Goal: Task Accomplishment & Management: Manage account settings

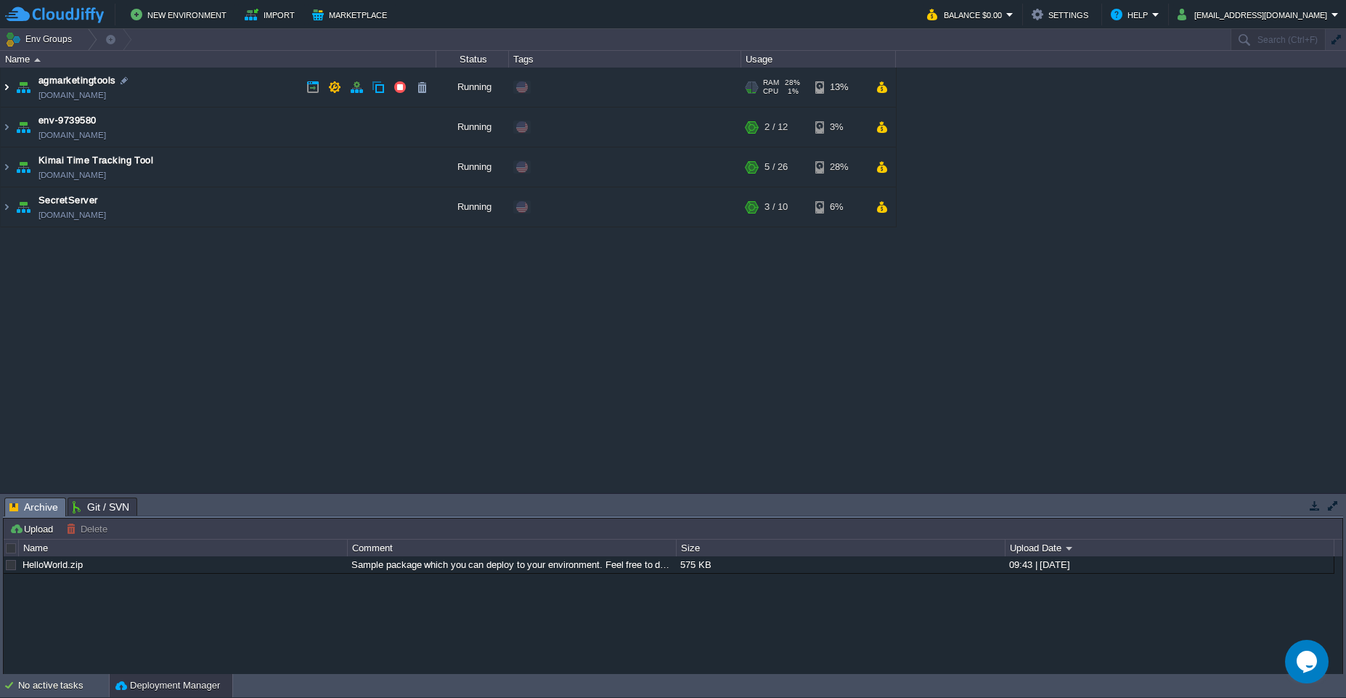
click at [9, 92] on img at bounding box center [7, 87] width 12 height 39
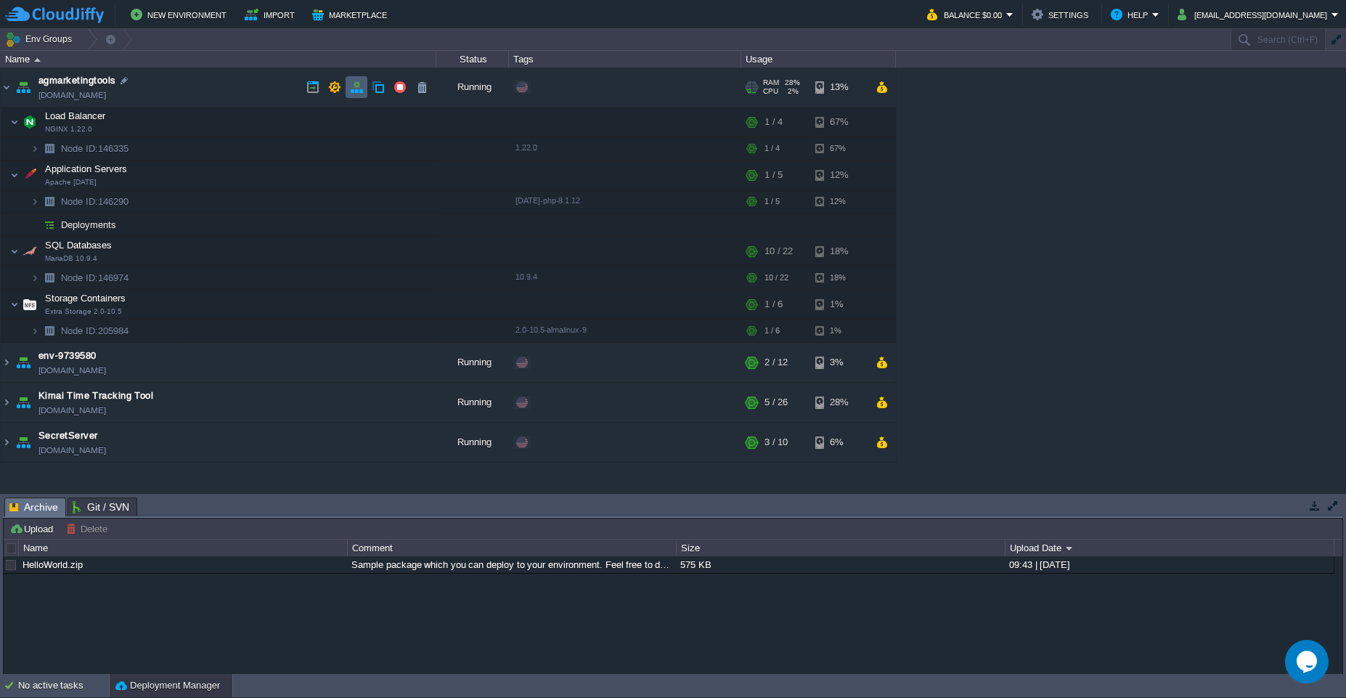
click at [357, 92] on button "button" at bounding box center [356, 87] width 13 height 13
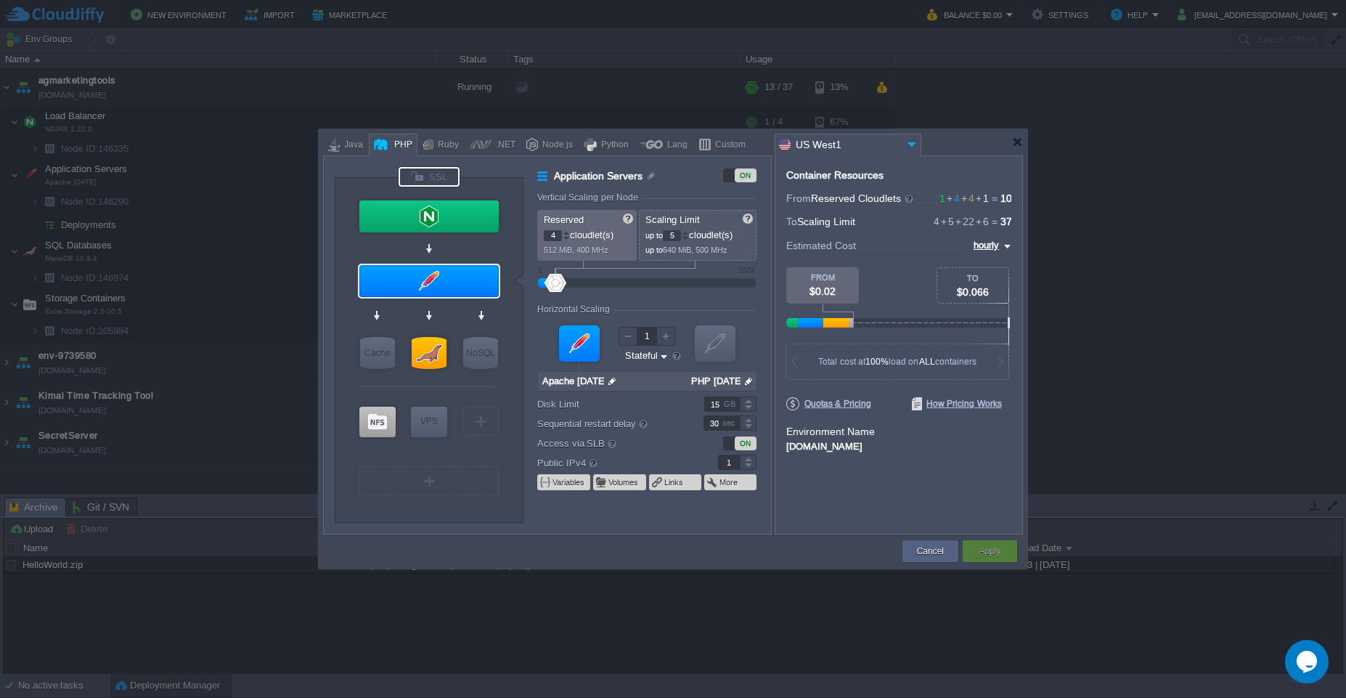
click at [437, 179] on div at bounding box center [429, 177] width 61 height 20
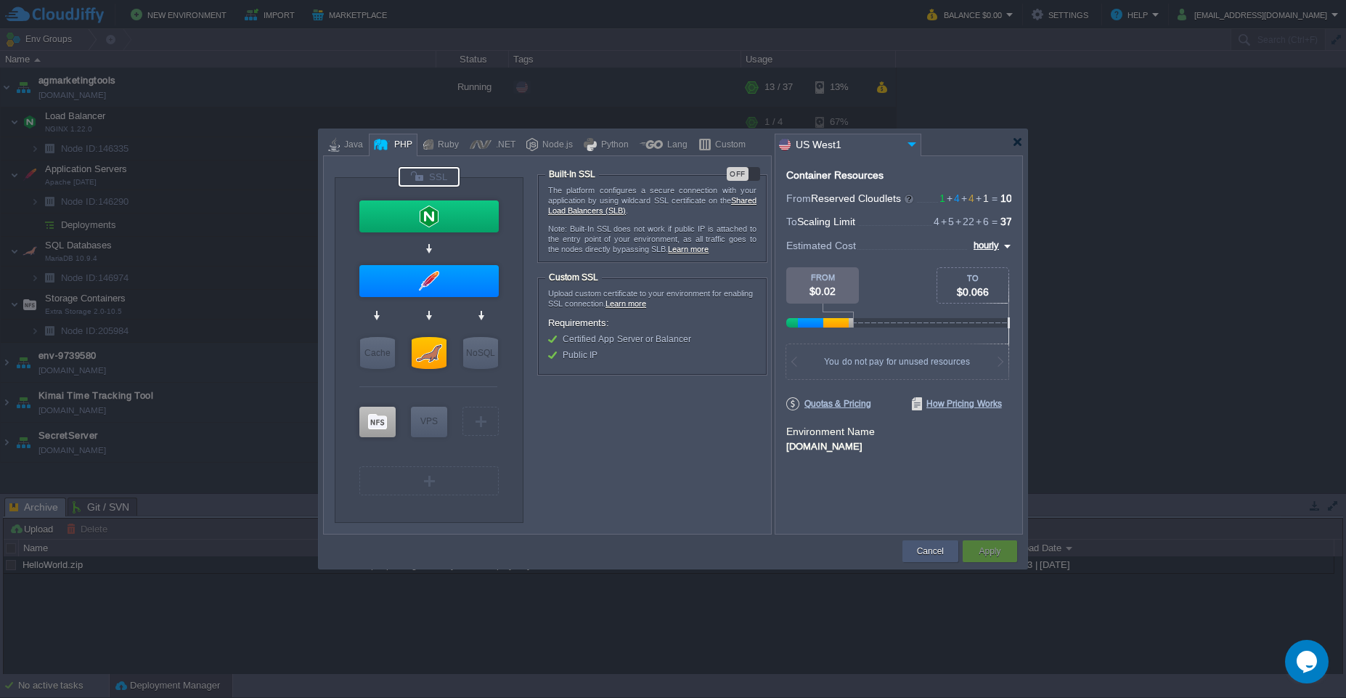
click at [923, 555] on button "Cancel" at bounding box center [930, 551] width 27 height 15
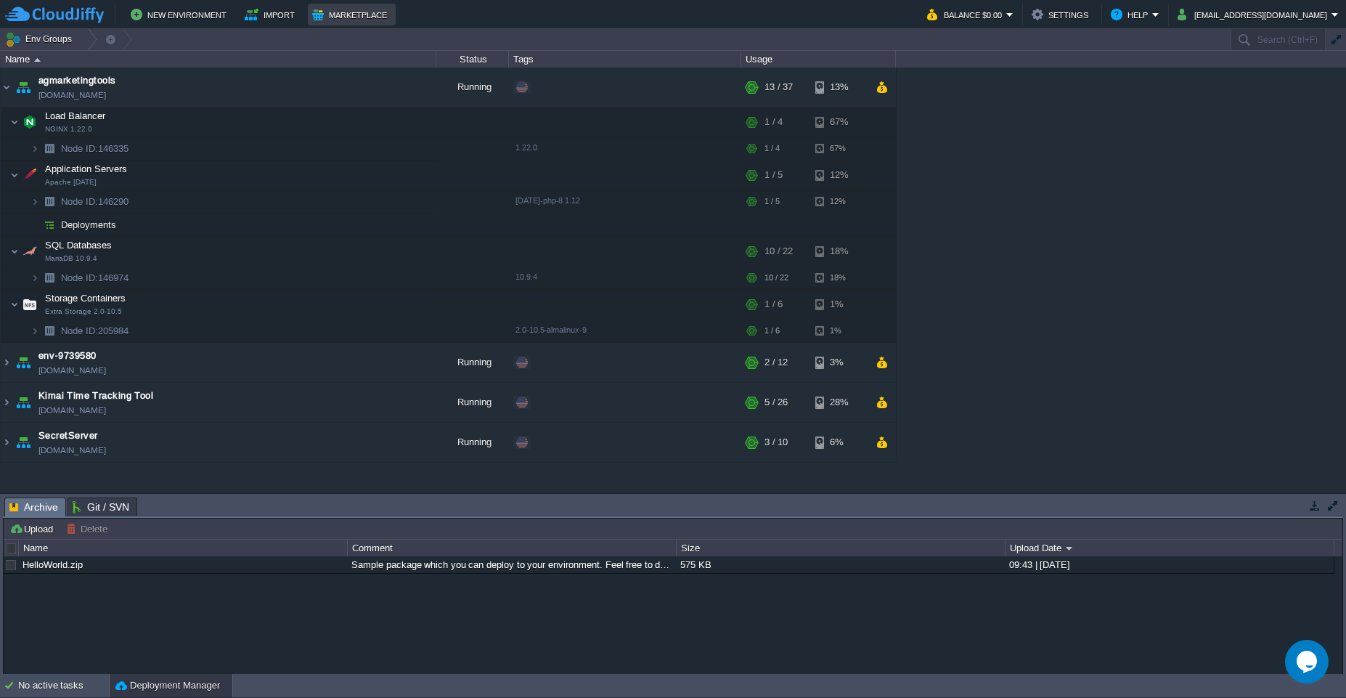
click at [365, 19] on button "Marketplace" at bounding box center [351, 14] width 79 height 17
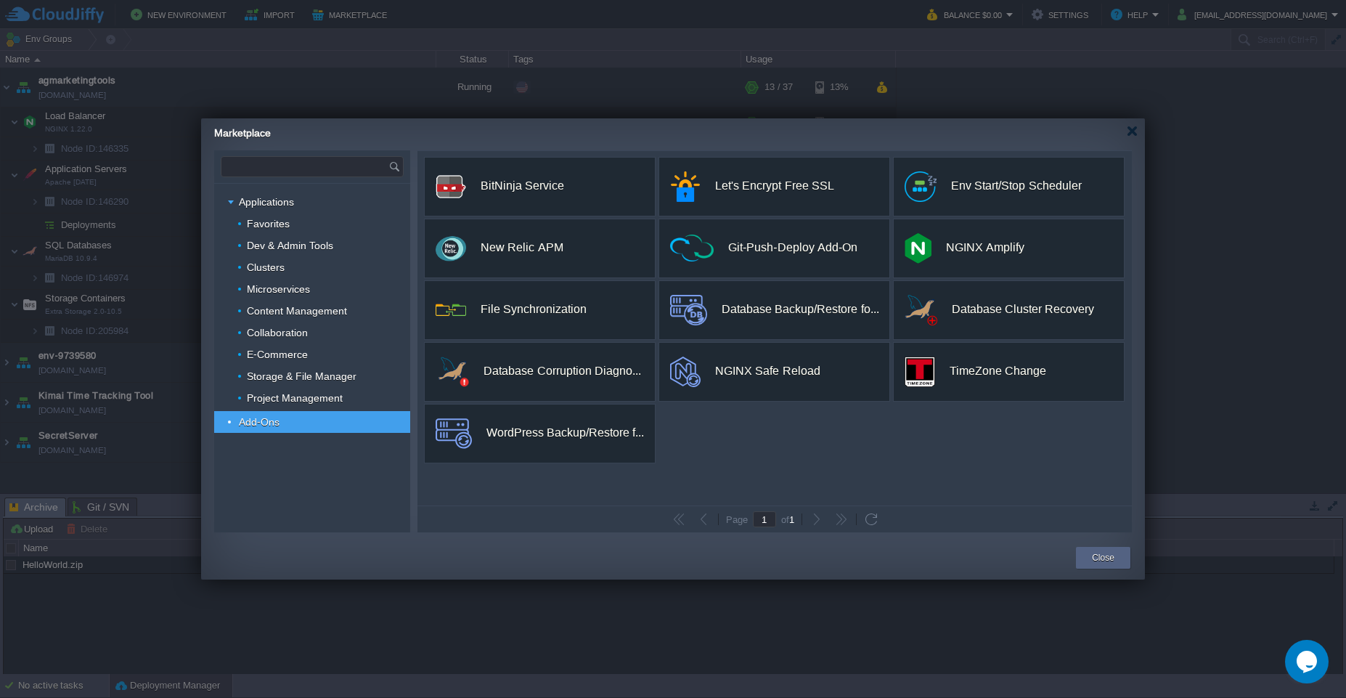
click at [243, 169] on input "text" at bounding box center [304, 167] width 167 height 20
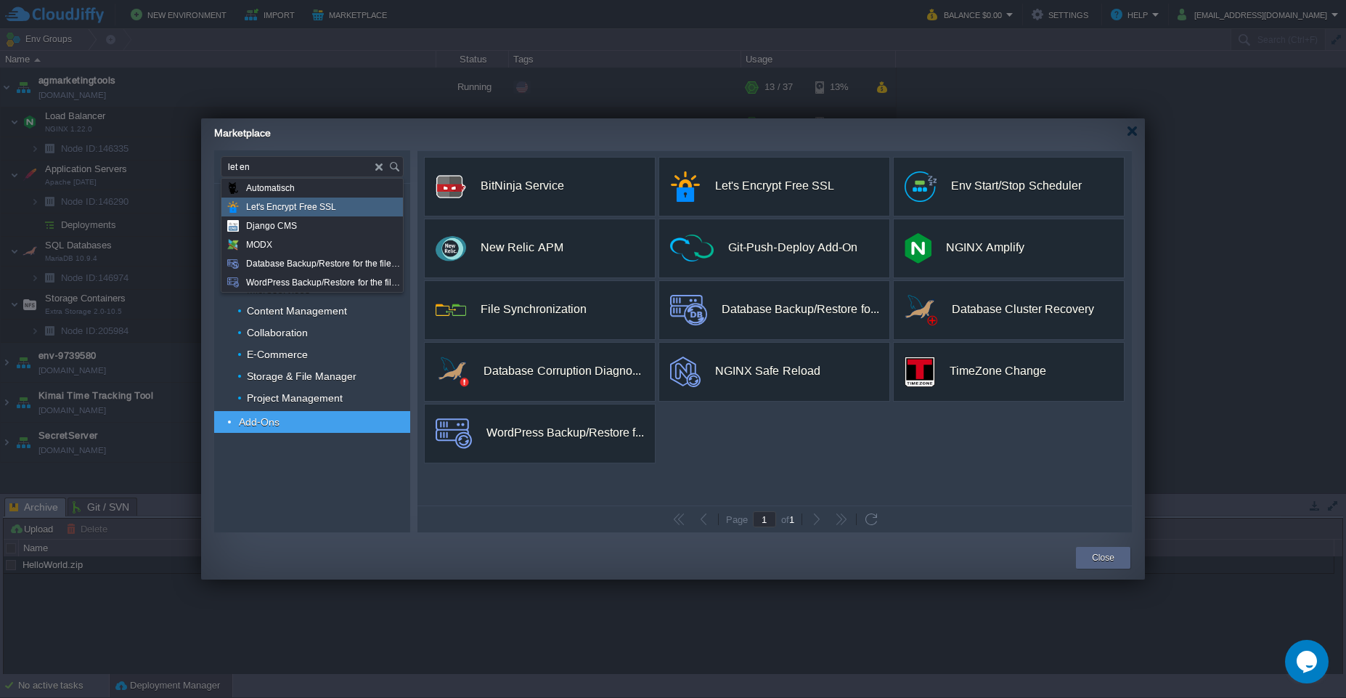
click at [288, 215] on span "Let's Encrypt Free SSL" at bounding box center [291, 207] width 90 height 19
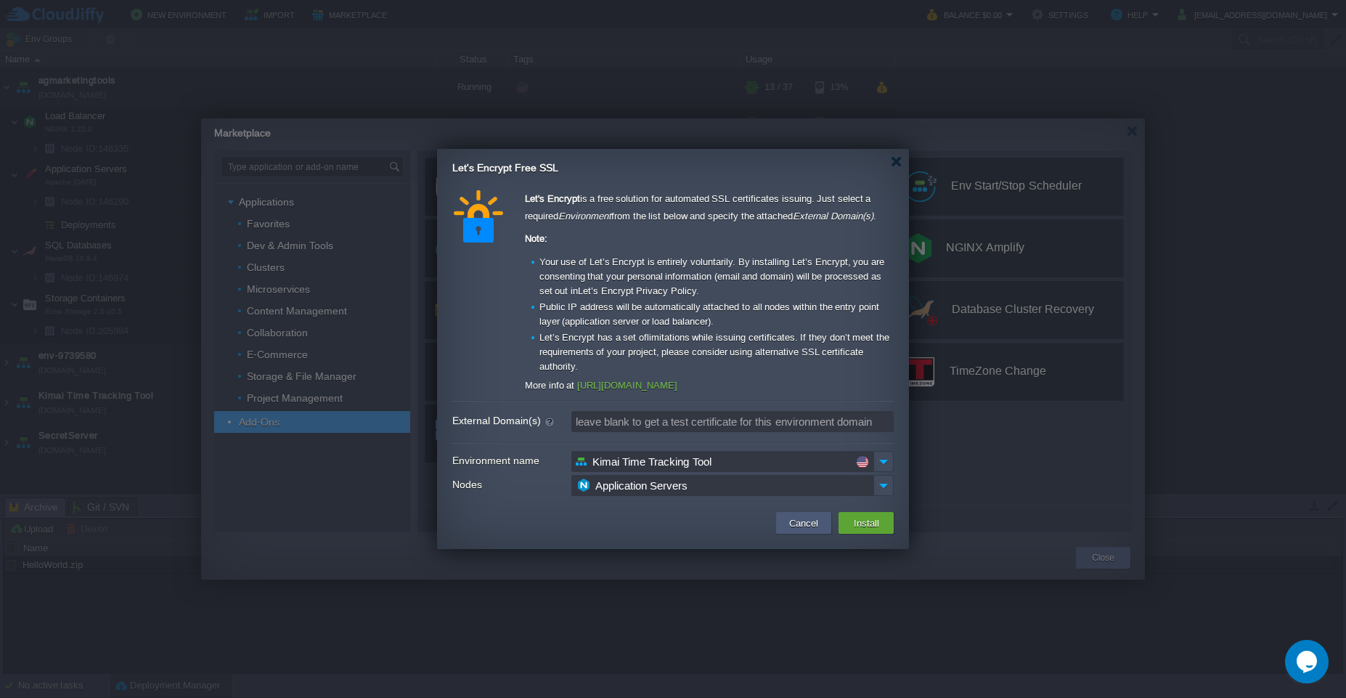
type input "Type application or add-on name"
click at [797, 528] on button "Cancel" at bounding box center [804, 522] width 38 height 17
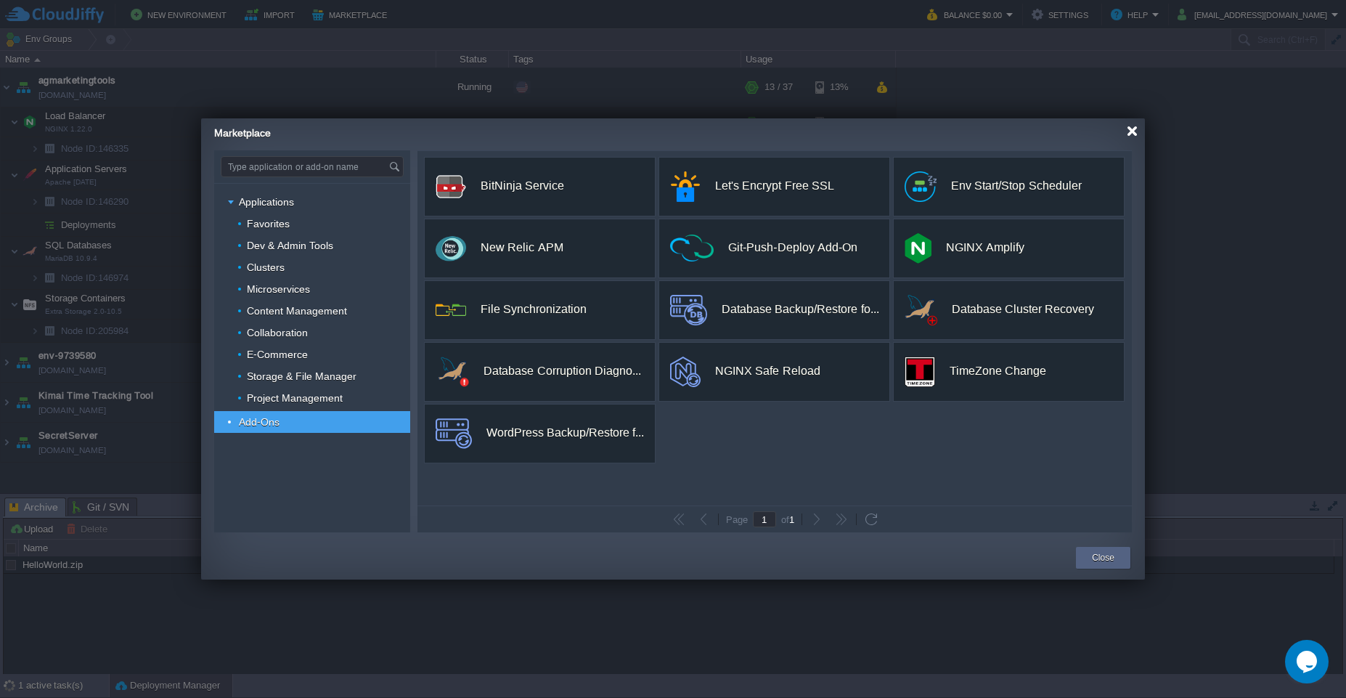
click at [1132, 136] on div at bounding box center [1132, 131] width 11 height 11
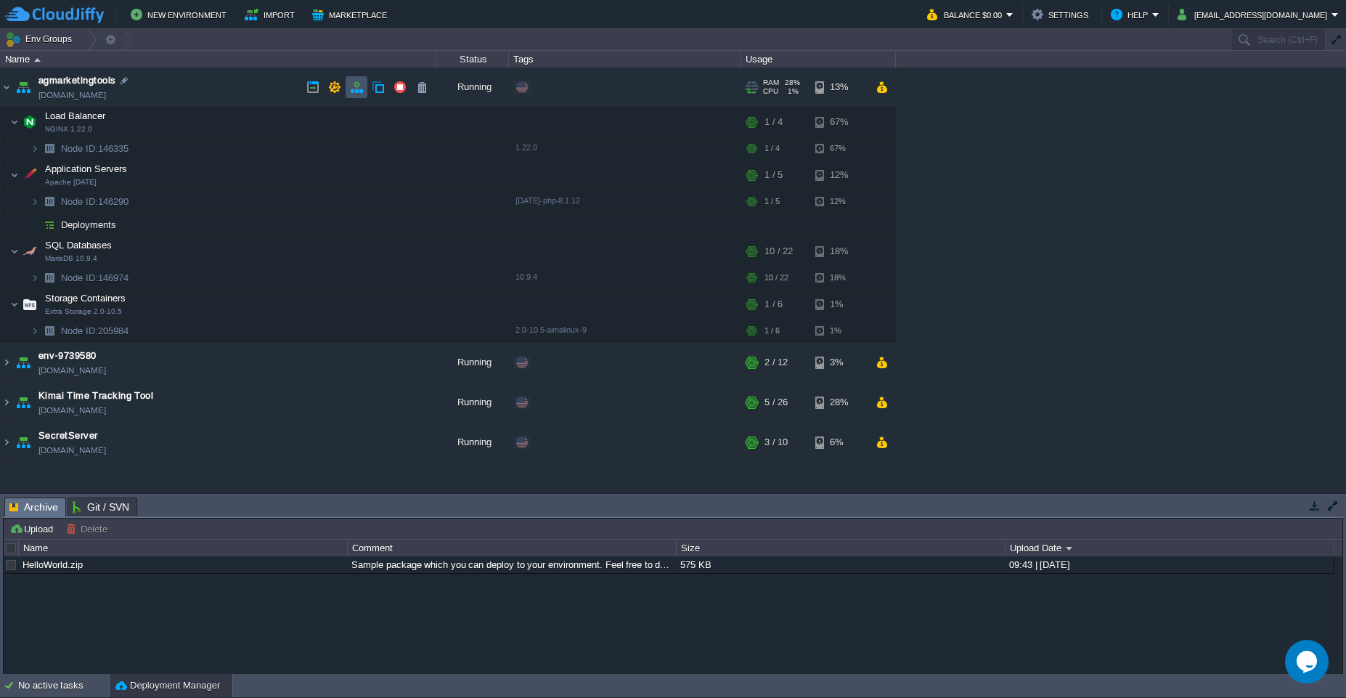
click at [355, 88] on button "button" at bounding box center [356, 87] width 13 height 13
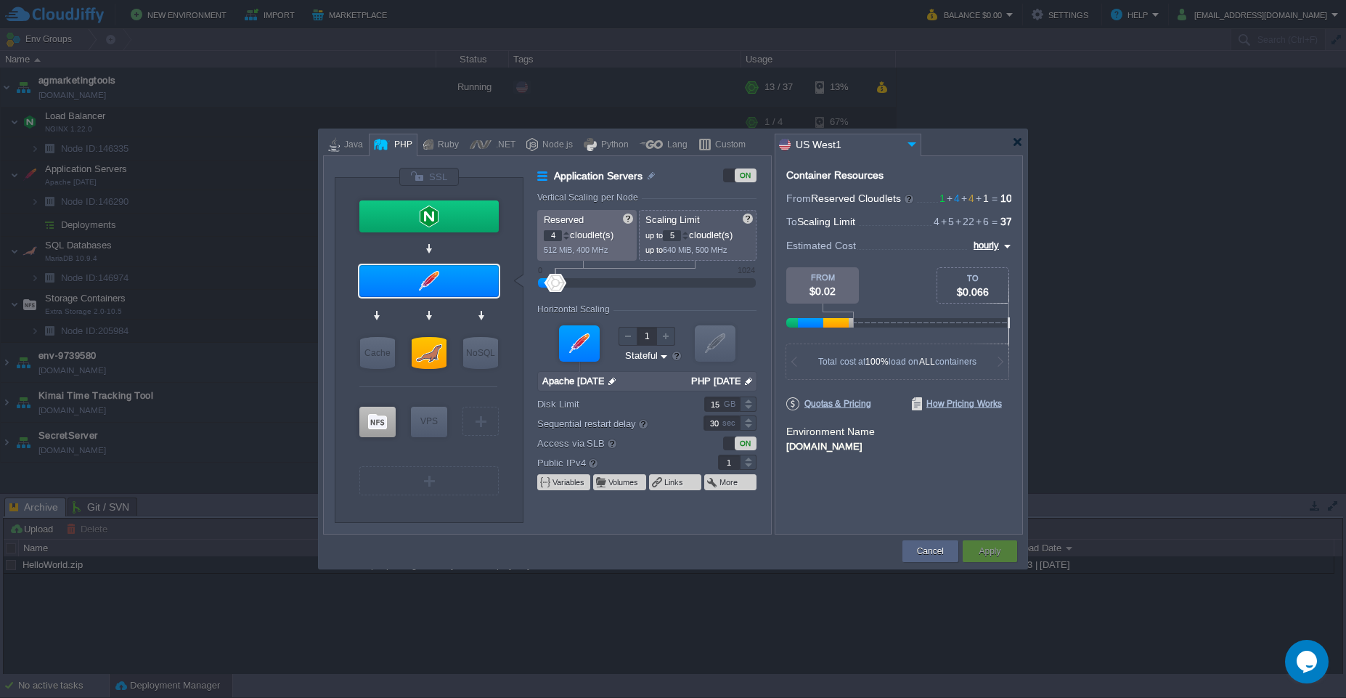
click at [715, 142] on div "Custom" at bounding box center [728, 145] width 35 height 22
click at [925, 553] on button "Cancel" at bounding box center [930, 551] width 27 height 15
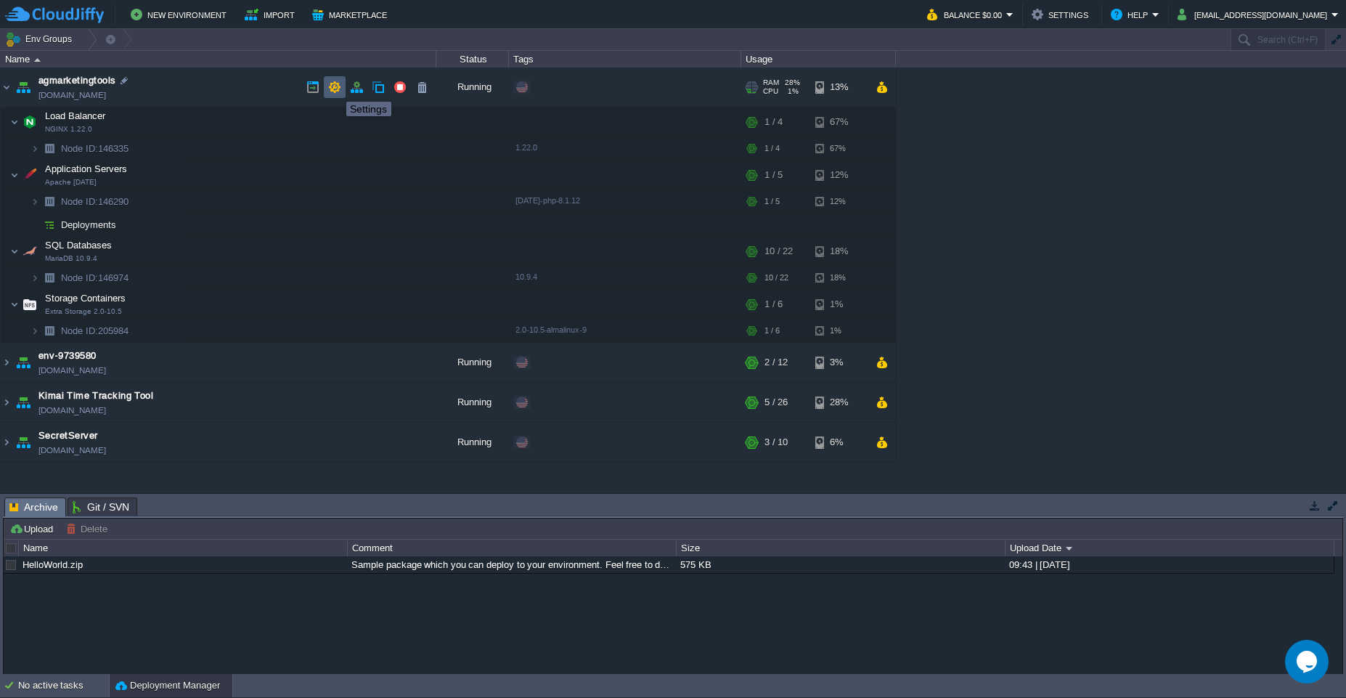
click at [336, 89] on button "button" at bounding box center [334, 87] width 13 height 13
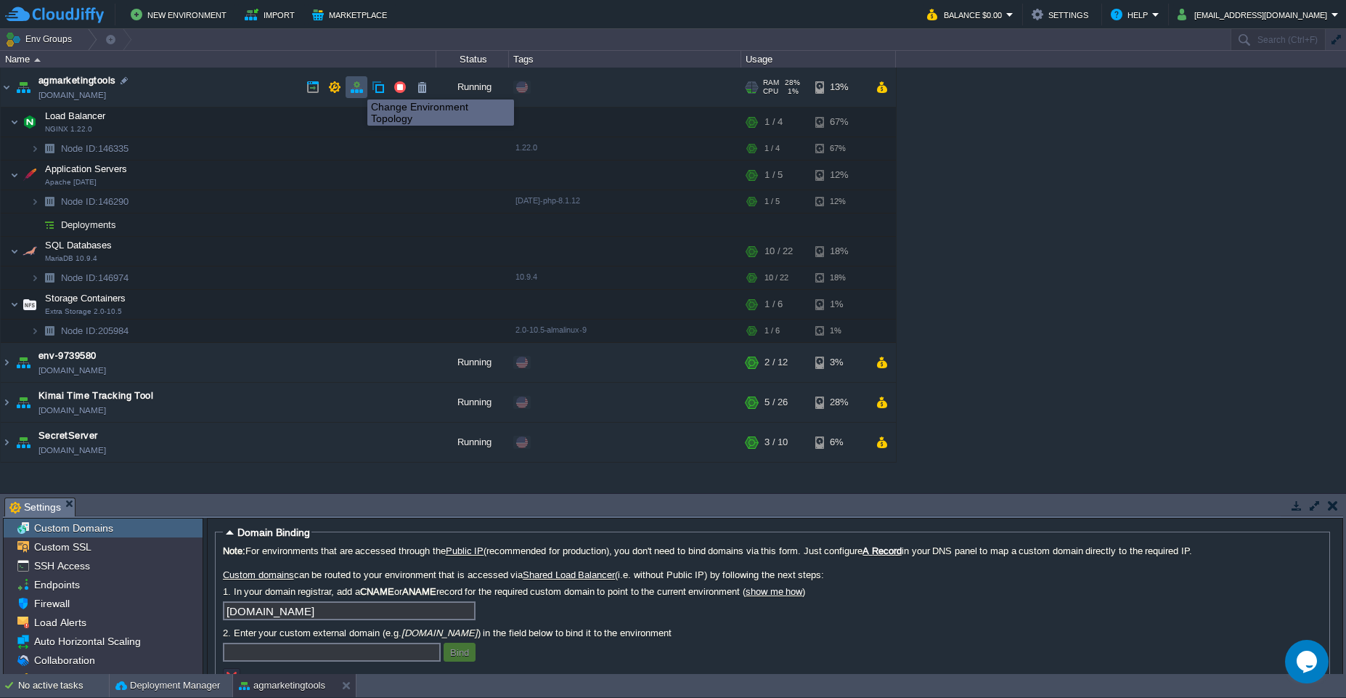
click at [357, 86] on button "button" at bounding box center [356, 87] width 13 height 13
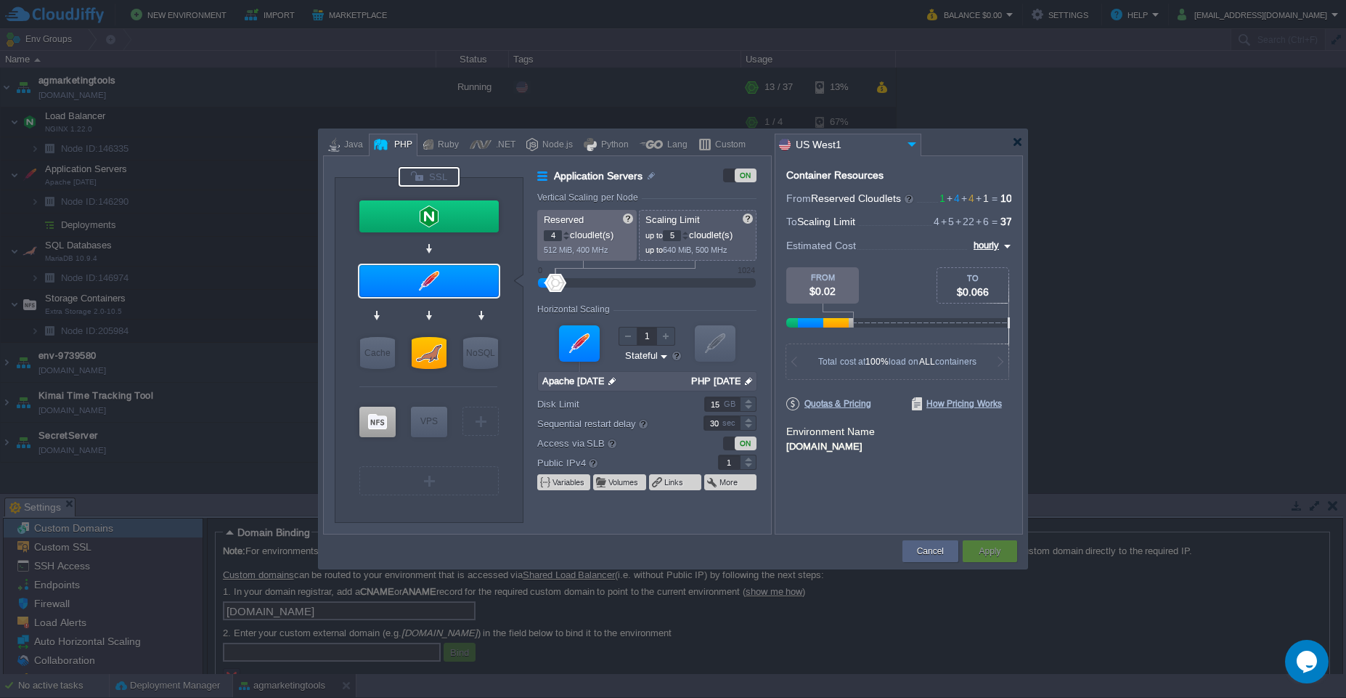
click at [432, 175] on div at bounding box center [429, 177] width 61 height 20
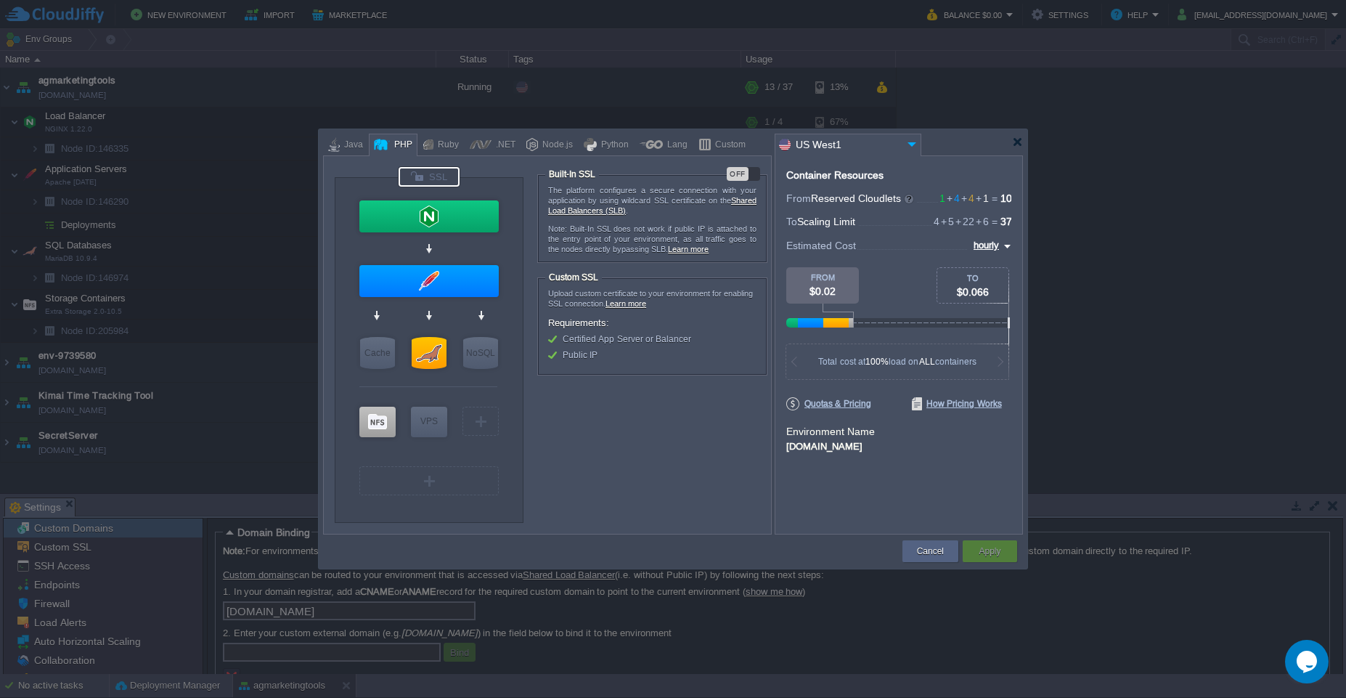
click at [752, 176] on div "OFF" at bounding box center [743, 174] width 33 height 14
click at [998, 558] on button "Apply" at bounding box center [990, 551] width 22 height 15
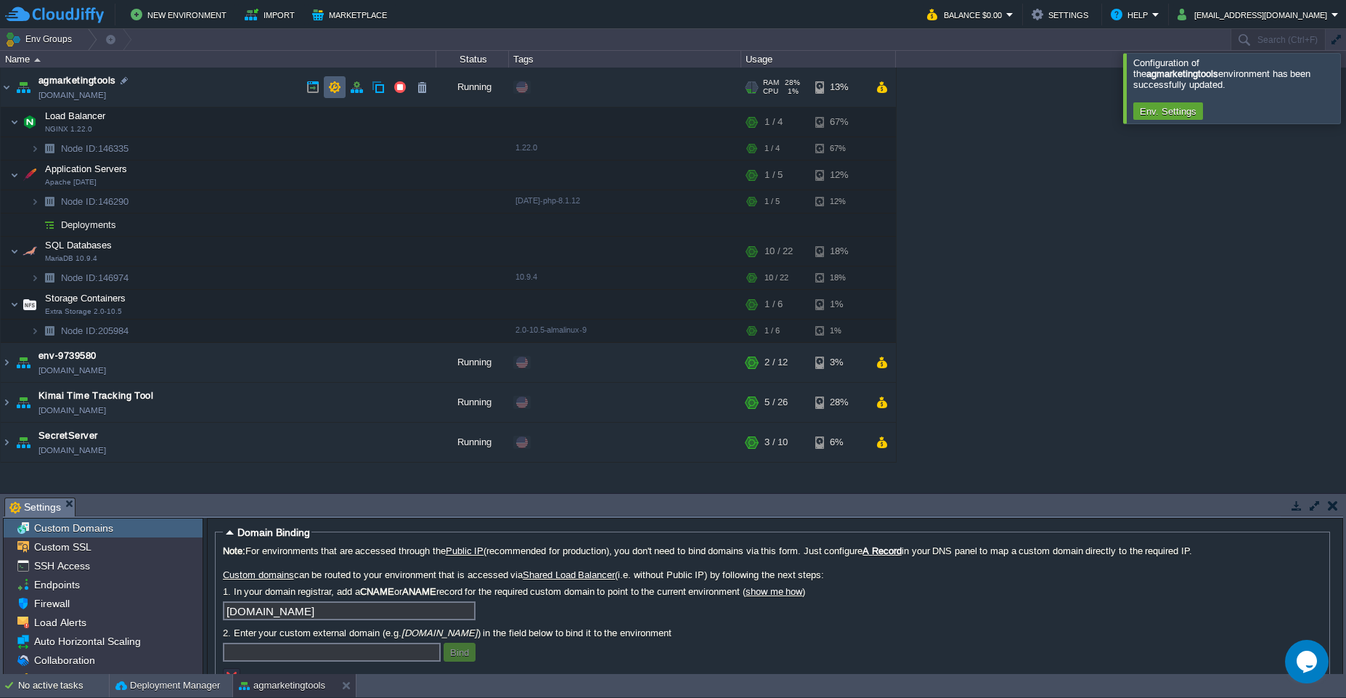
click at [334, 90] on button "button" at bounding box center [334, 87] width 13 height 13
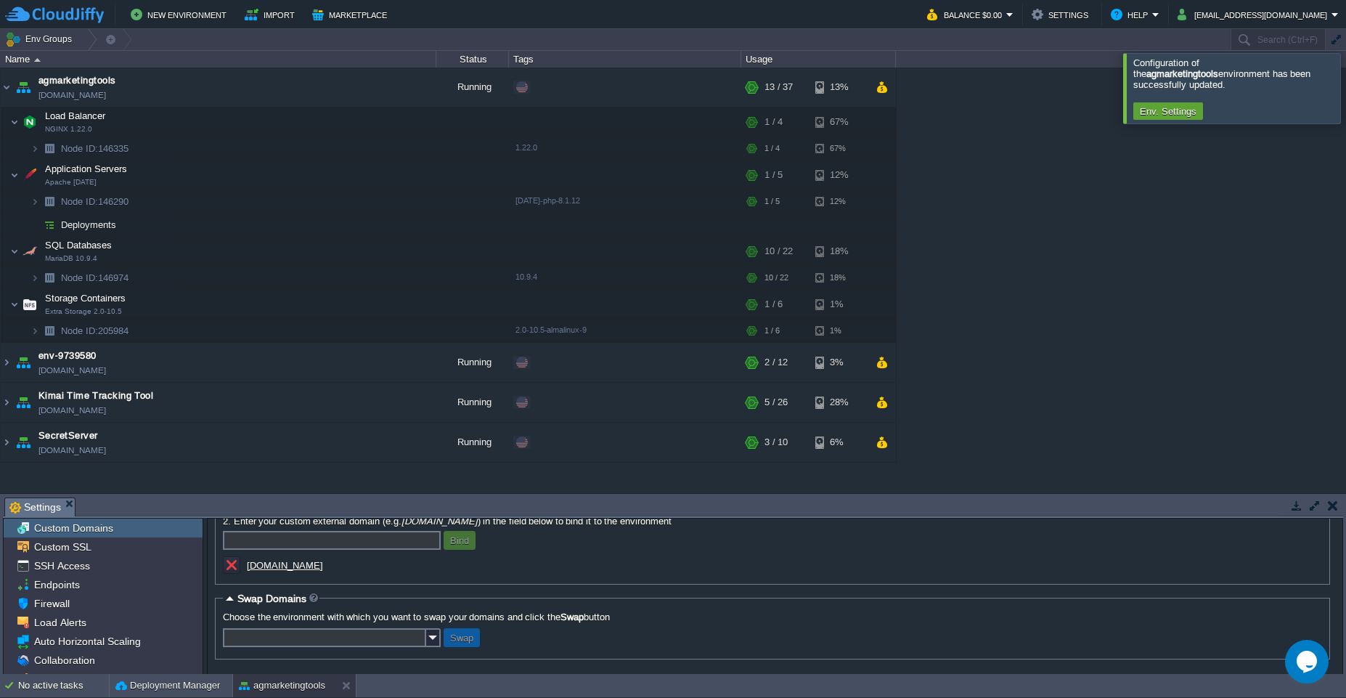
scroll to position [25, 0]
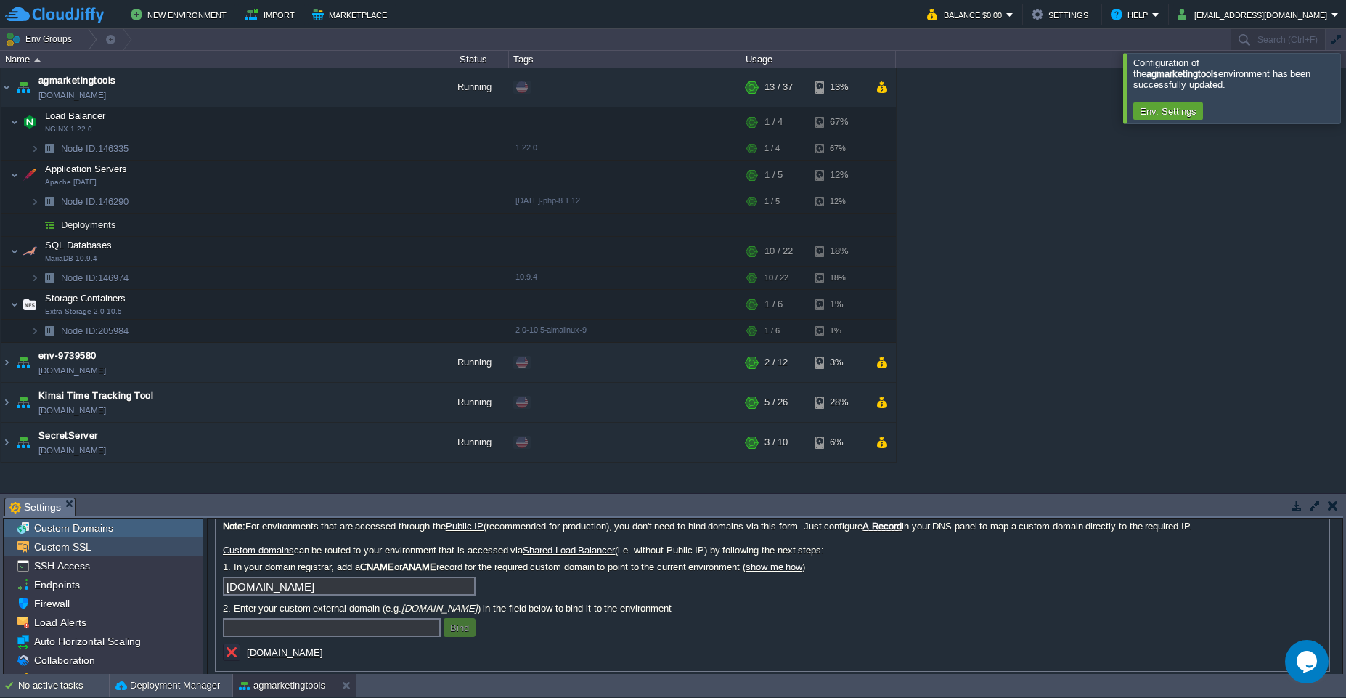
click at [54, 549] on span "Custom SSL" at bounding box center [62, 546] width 62 height 13
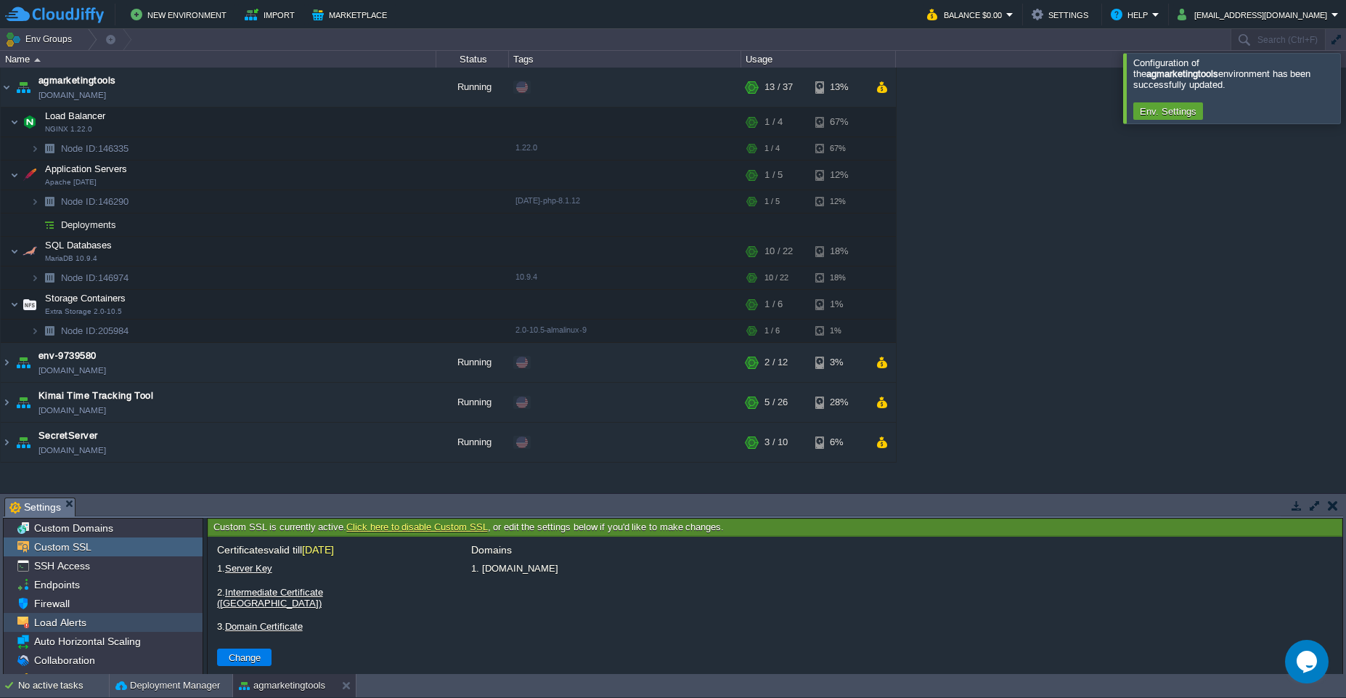
scroll to position [53, 0]
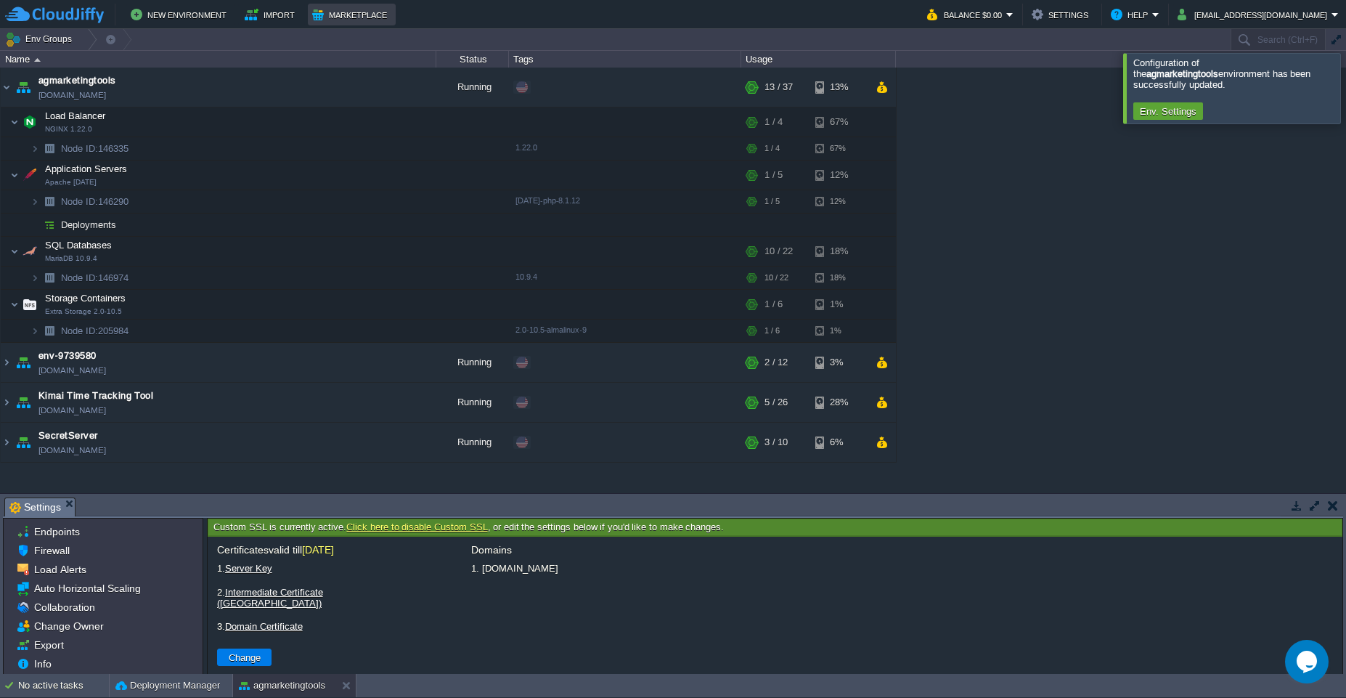
click at [343, 15] on button "Marketplace" at bounding box center [351, 14] width 79 height 17
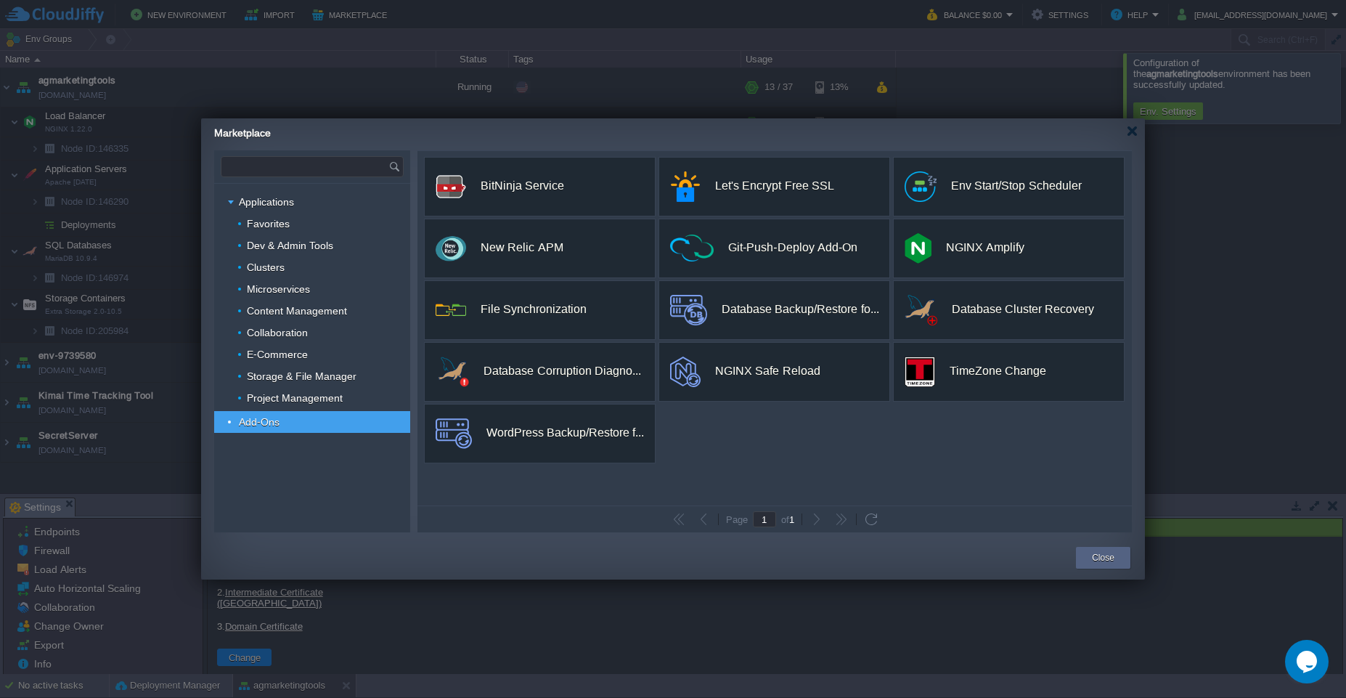
click at [296, 175] on input "text" at bounding box center [304, 167] width 167 height 20
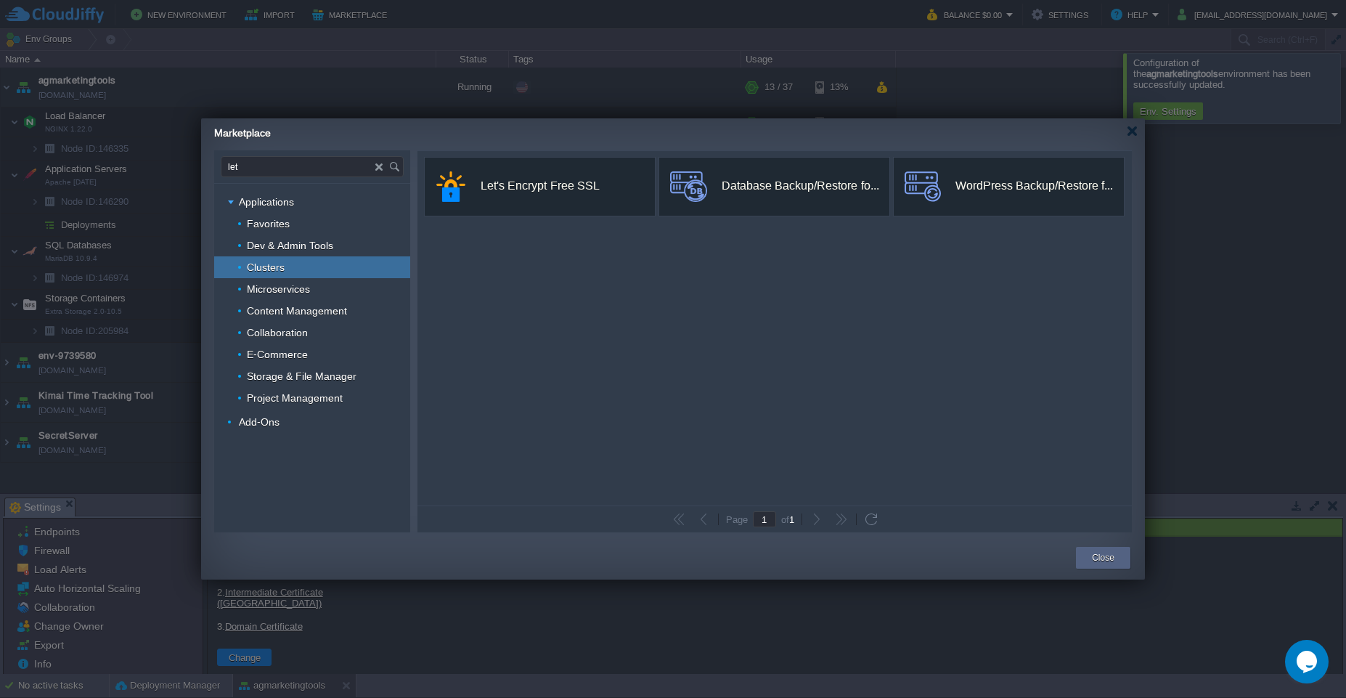
type input "let"
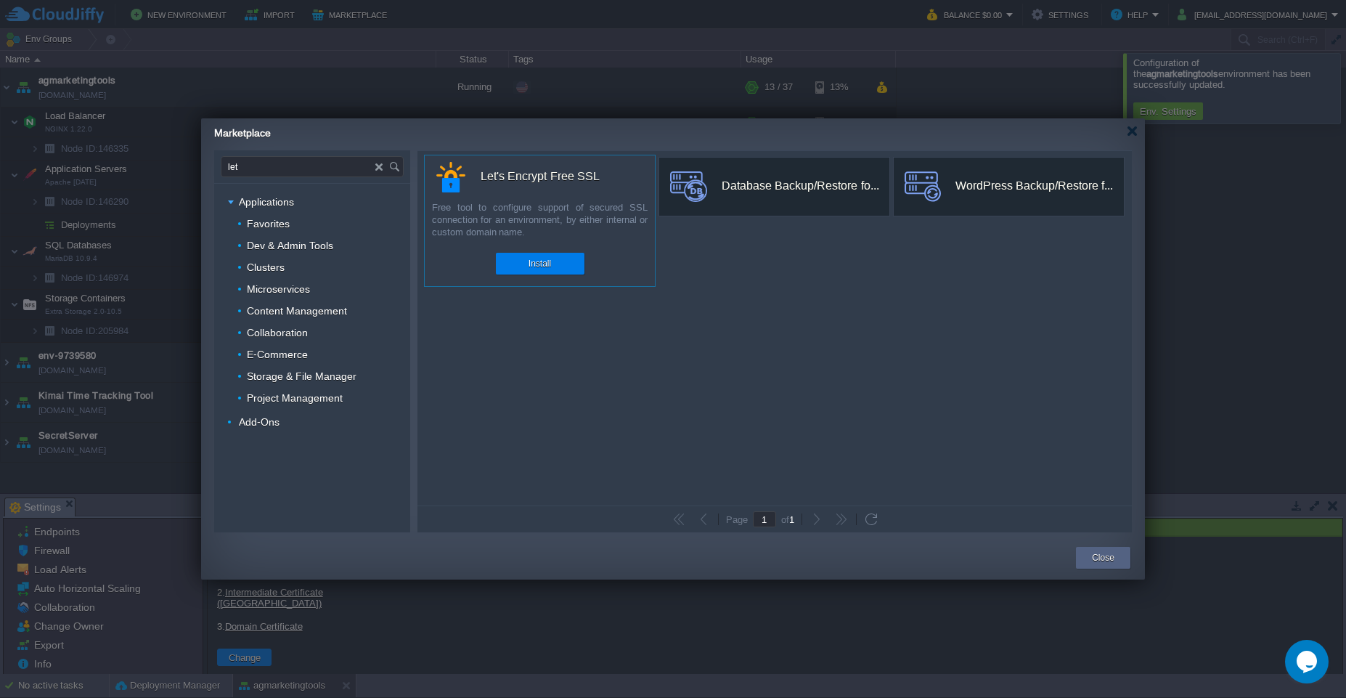
click at [560, 187] on div "Let's Encrypt Free SSL" at bounding box center [540, 176] width 119 height 31
click at [529, 264] on button "Install" at bounding box center [540, 263] width 23 height 15
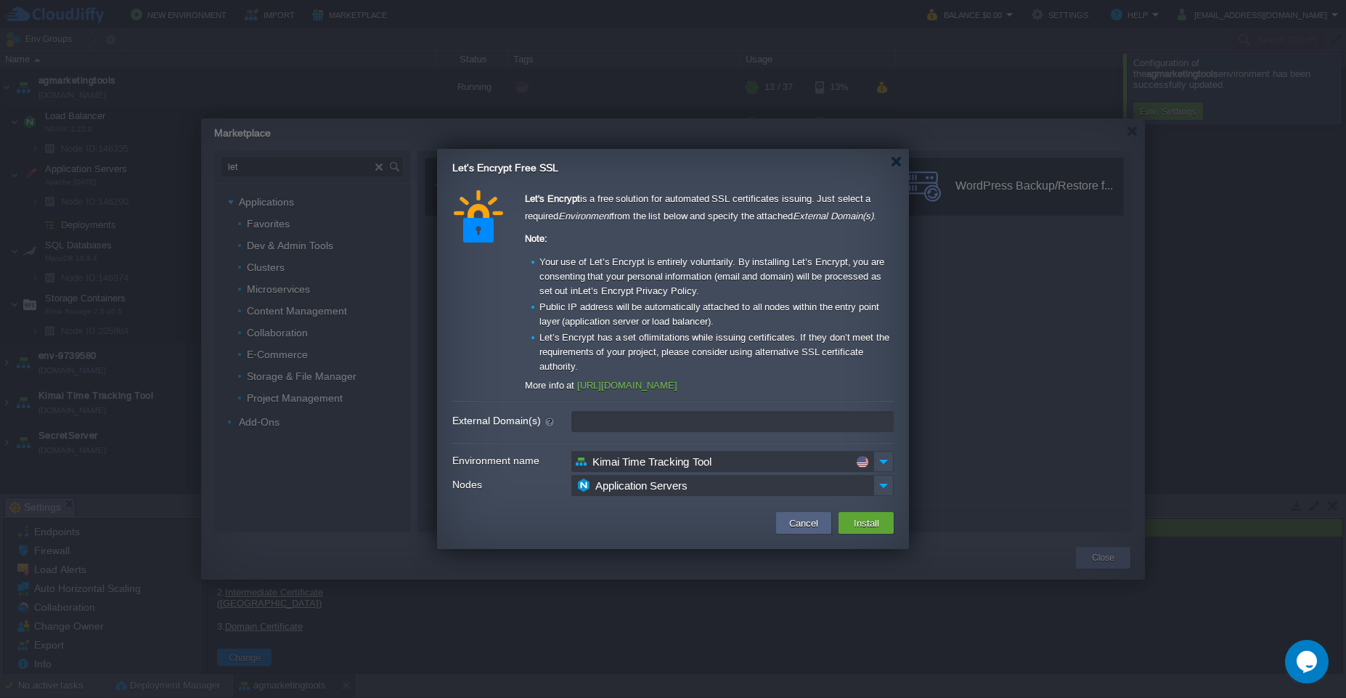
click at [692, 423] on input "External Domain(s)" at bounding box center [733, 421] width 322 height 21
type input "leave blank to get a test certificate for this environment domain"
click at [885, 493] on img at bounding box center [884, 485] width 20 height 21
click at [983, 446] on div at bounding box center [673, 349] width 1346 height 698
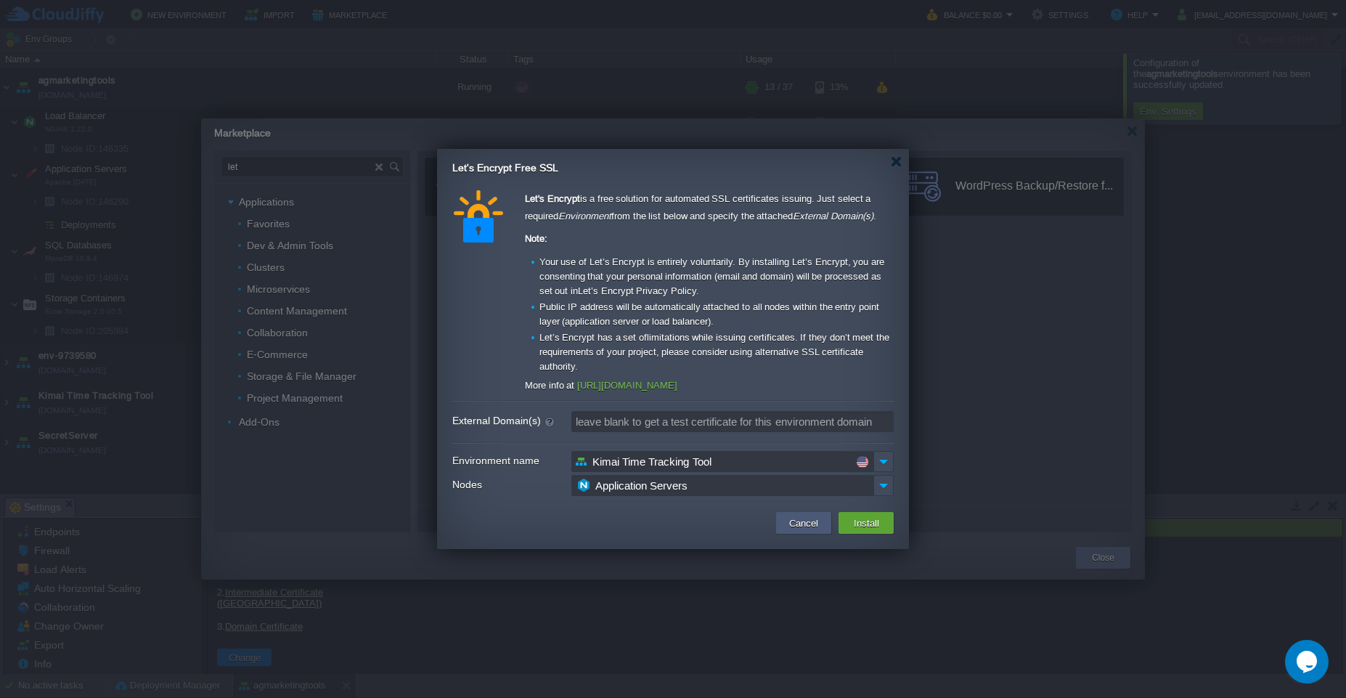
click at [806, 527] on button "Cancel" at bounding box center [804, 522] width 38 height 17
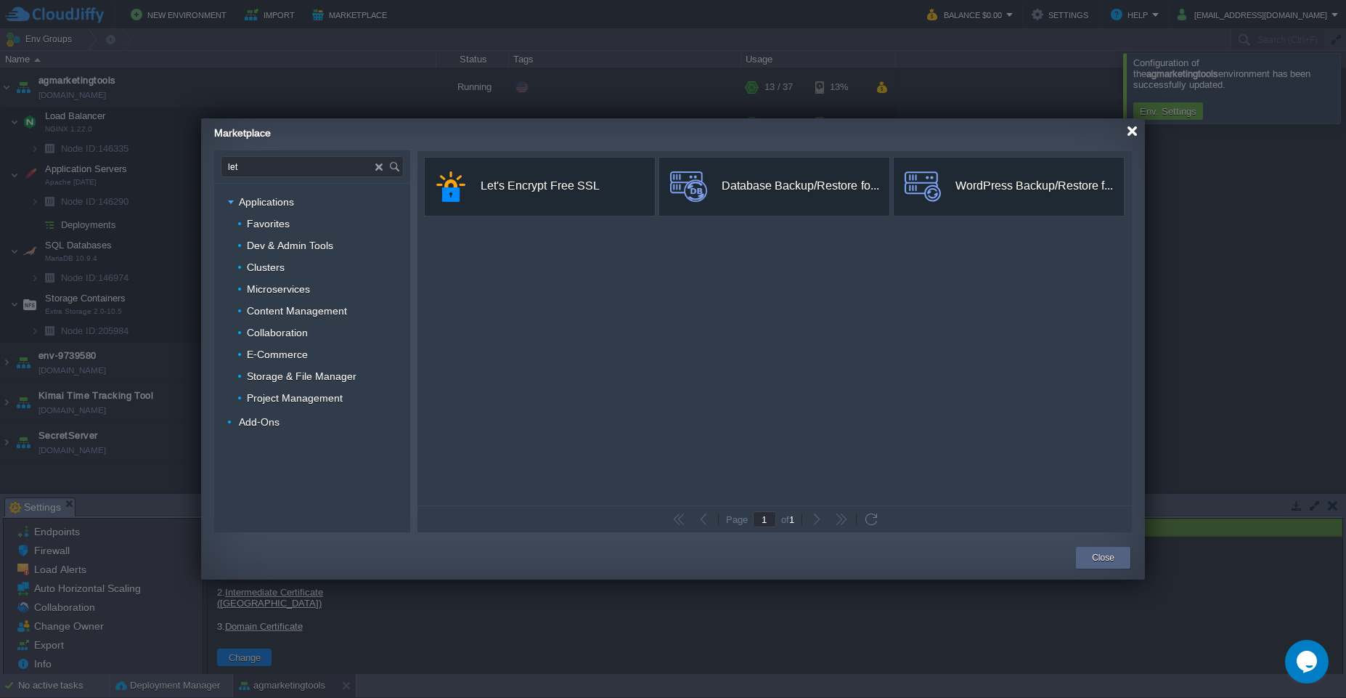
click at [1131, 136] on div at bounding box center [1132, 131] width 11 height 11
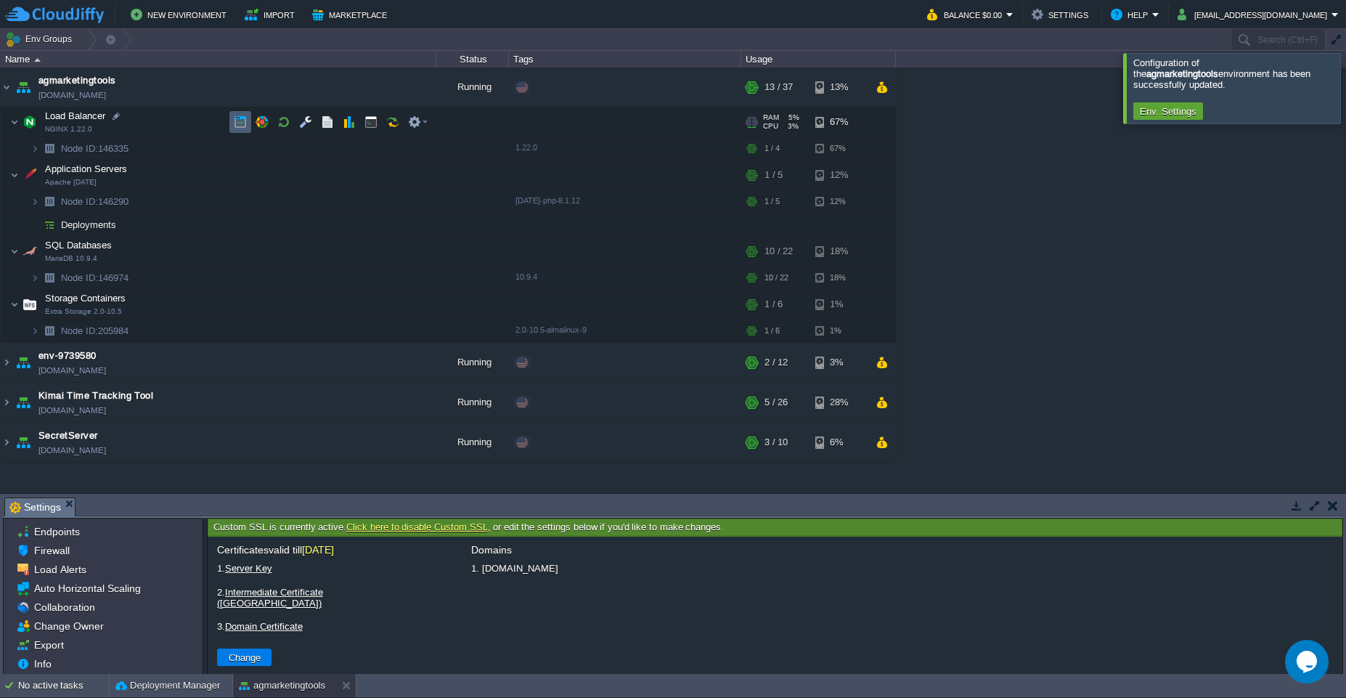
click at [237, 126] on button "button" at bounding box center [240, 121] width 13 height 13
click at [261, 126] on button "button" at bounding box center [262, 121] width 13 height 13
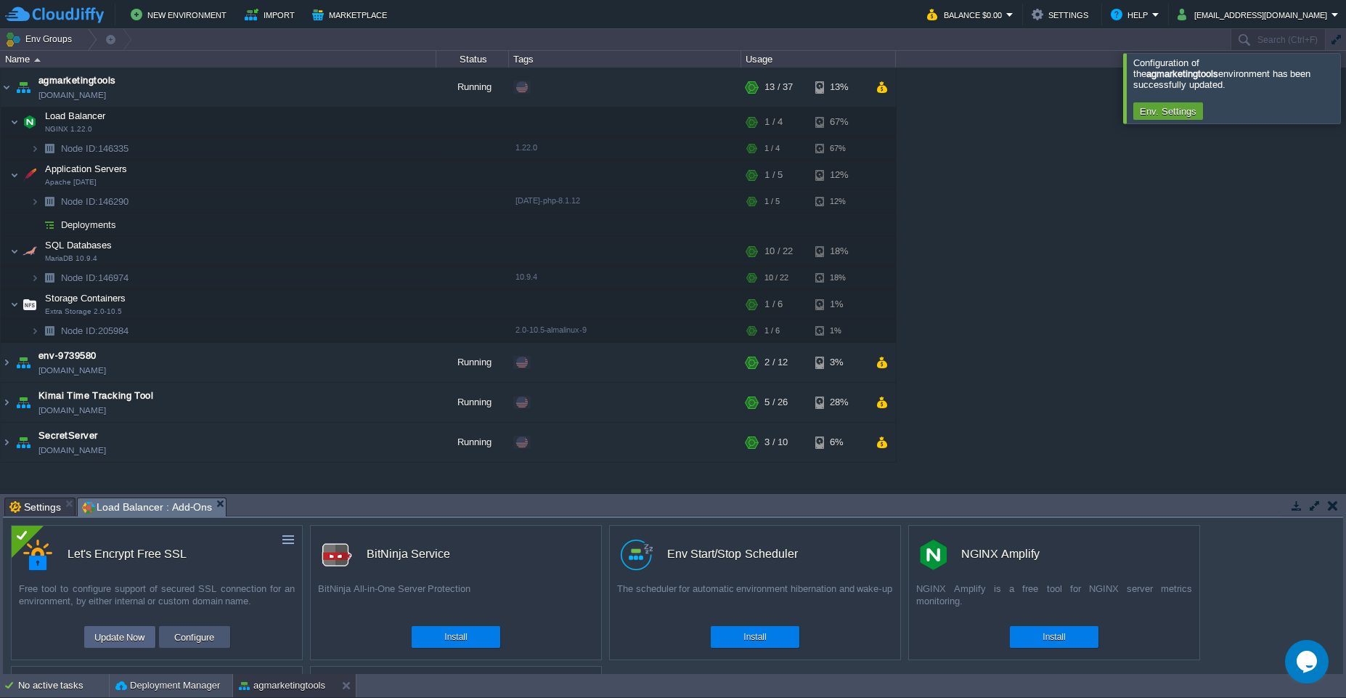
click at [200, 642] on button "Configure" at bounding box center [194, 636] width 49 height 17
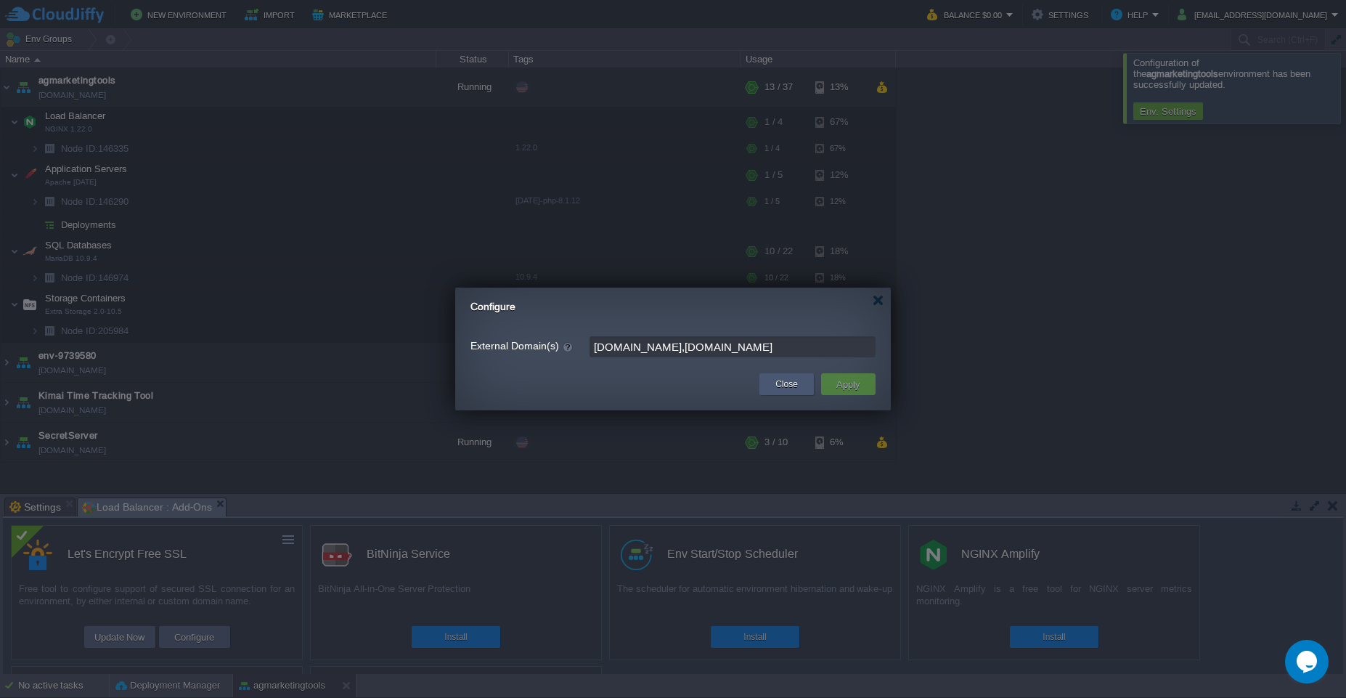
click at [779, 391] on button "Close" at bounding box center [787, 384] width 23 height 15
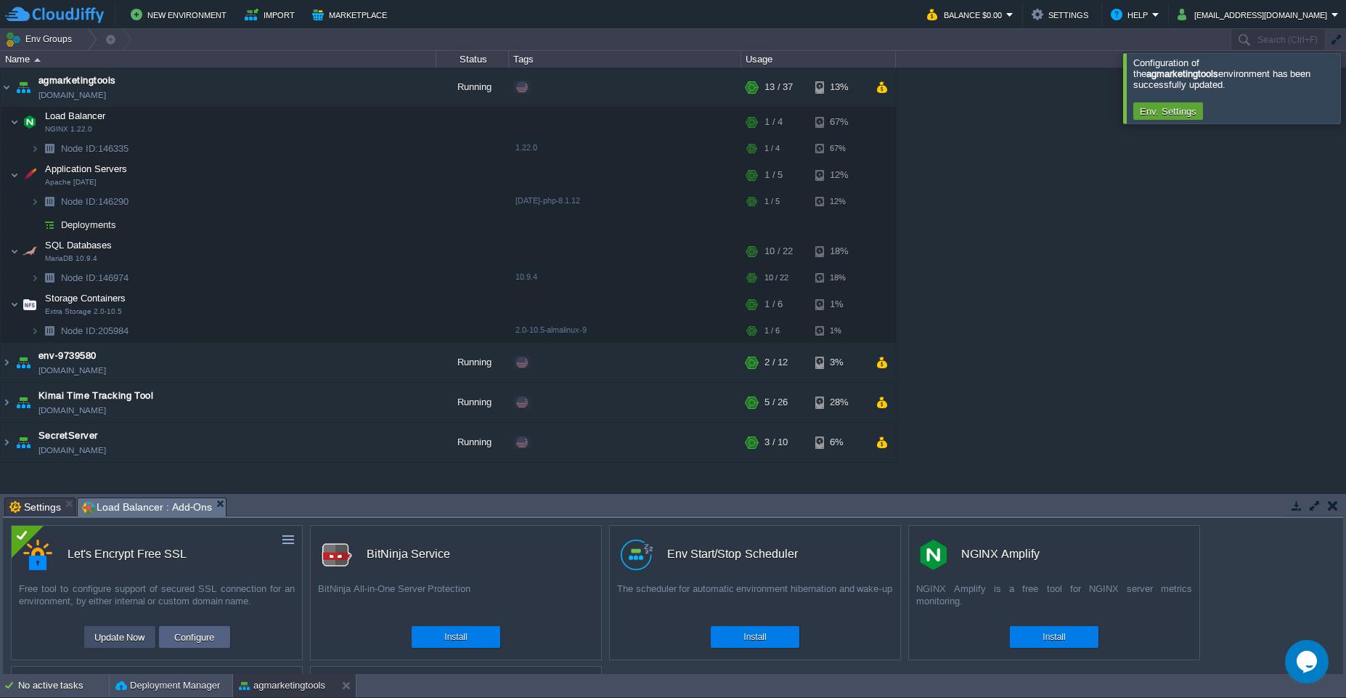
click at [117, 643] on button "Update Now" at bounding box center [120, 636] width 60 height 17
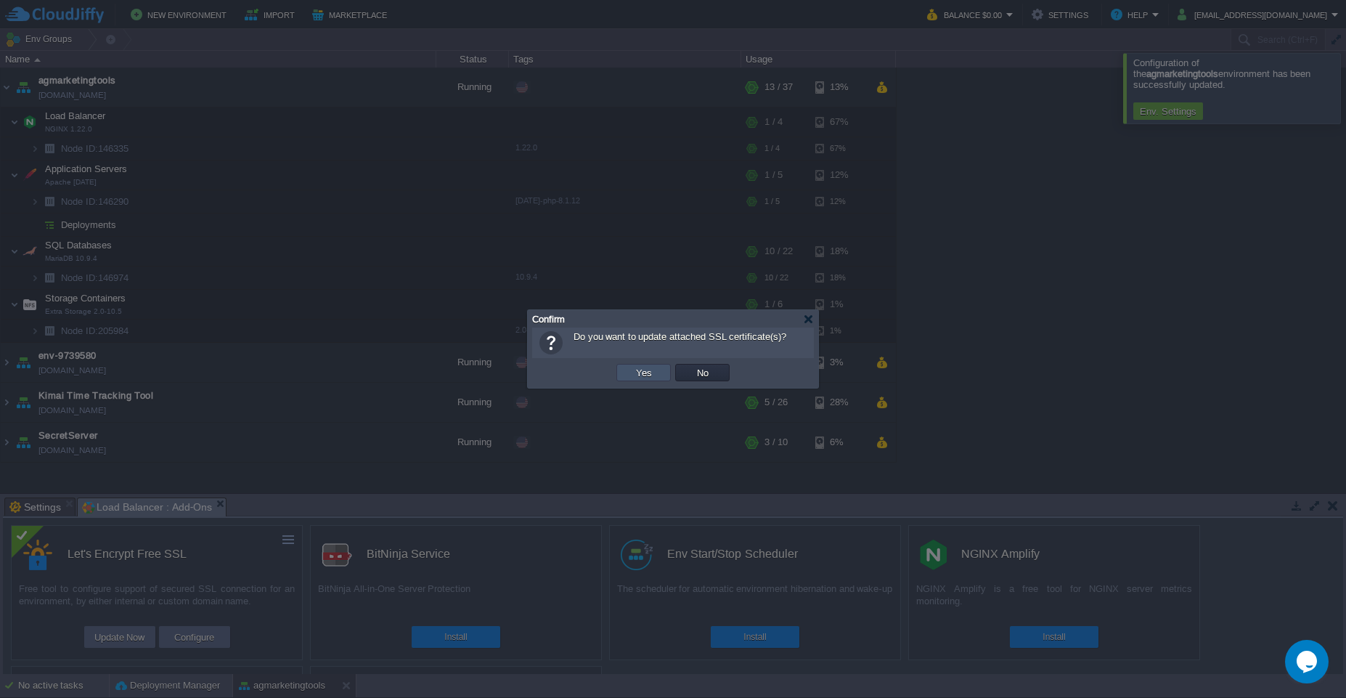
click at [638, 374] on button "Yes" at bounding box center [644, 372] width 25 height 13
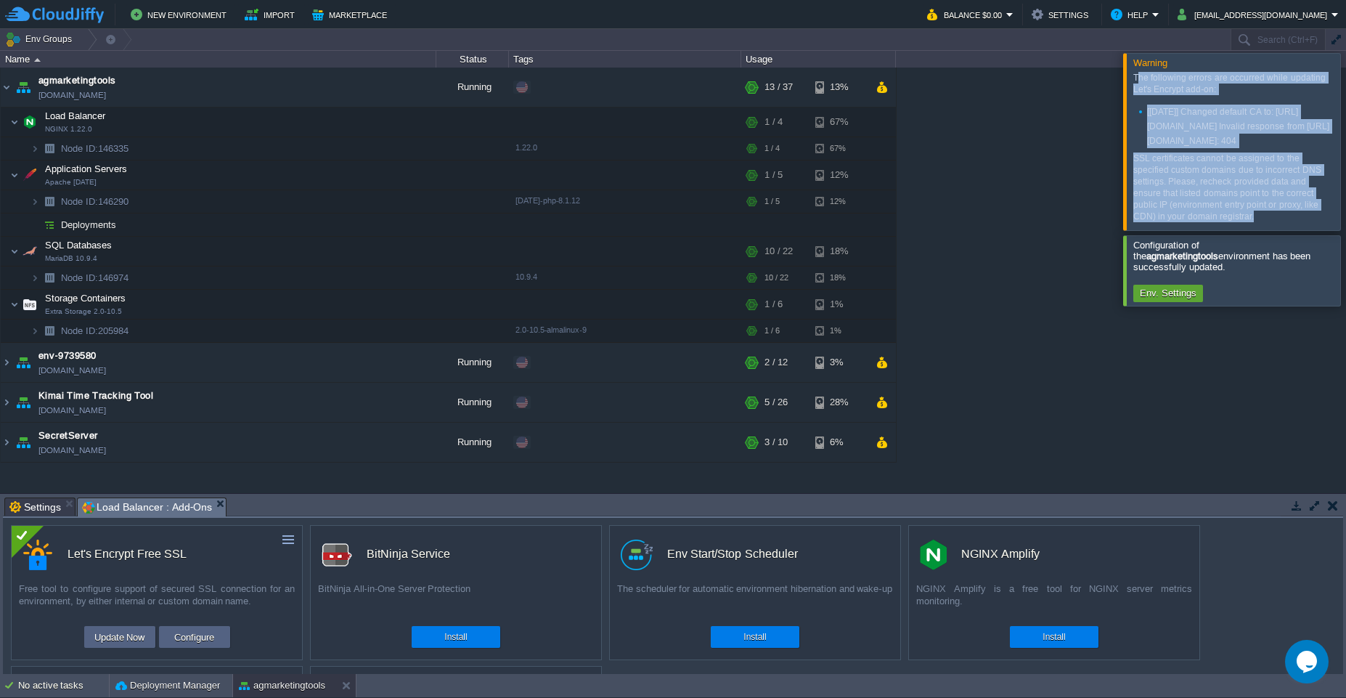
drag, startPoint x: 1254, startPoint y: 285, endPoint x: 1136, endPoint y: 82, distance: 234.9
click at [1136, 82] on div "The following errors are occurred while updating Let's Encrypt add-on: [[DATE]]…" at bounding box center [1234, 147] width 200 height 150
drag, startPoint x: 1130, startPoint y: 73, endPoint x: 1255, endPoint y: 293, distance: 252.4
click at [1255, 229] on div "The following errors are occurred while updating Let's Encrypt add-on: [[DATE]]…" at bounding box center [1232, 148] width 208 height 161
copy div "The following errors are occurred while updating Let's Encrypt add-on: [[DATE]]…"
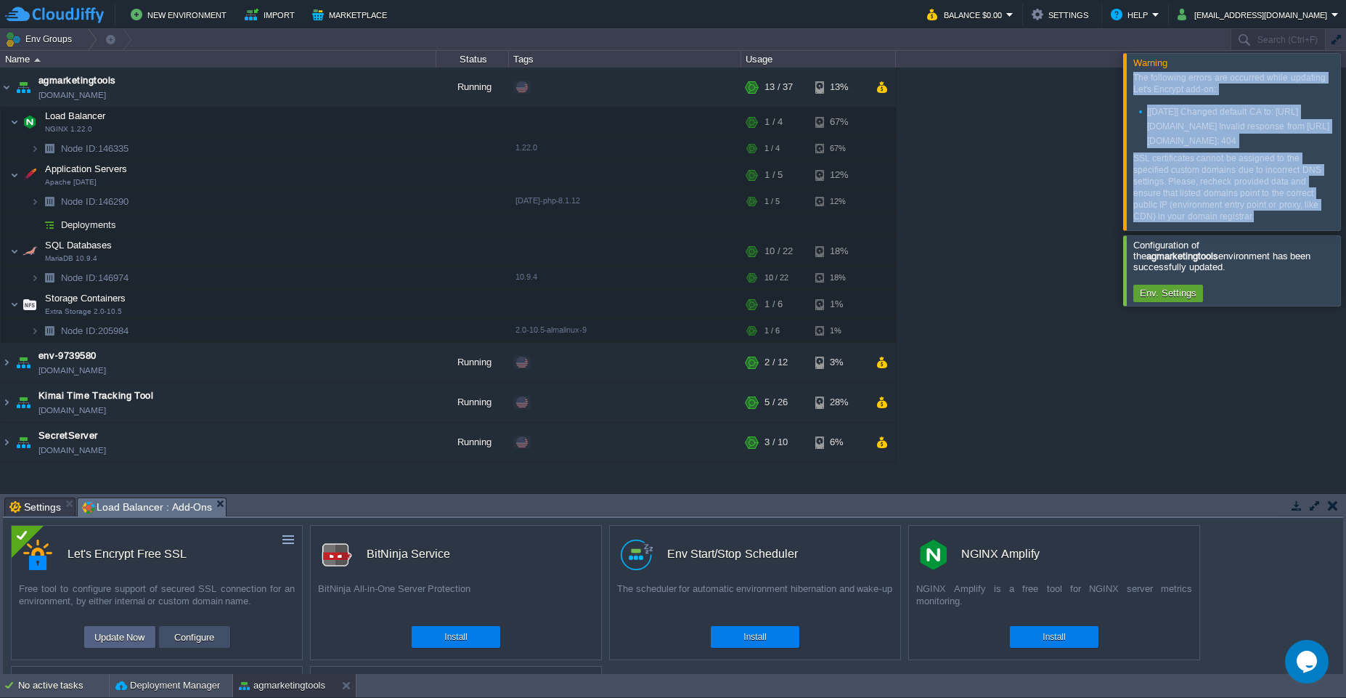
click at [201, 641] on button "Configure" at bounding box center [194, 636] width 49 height 17
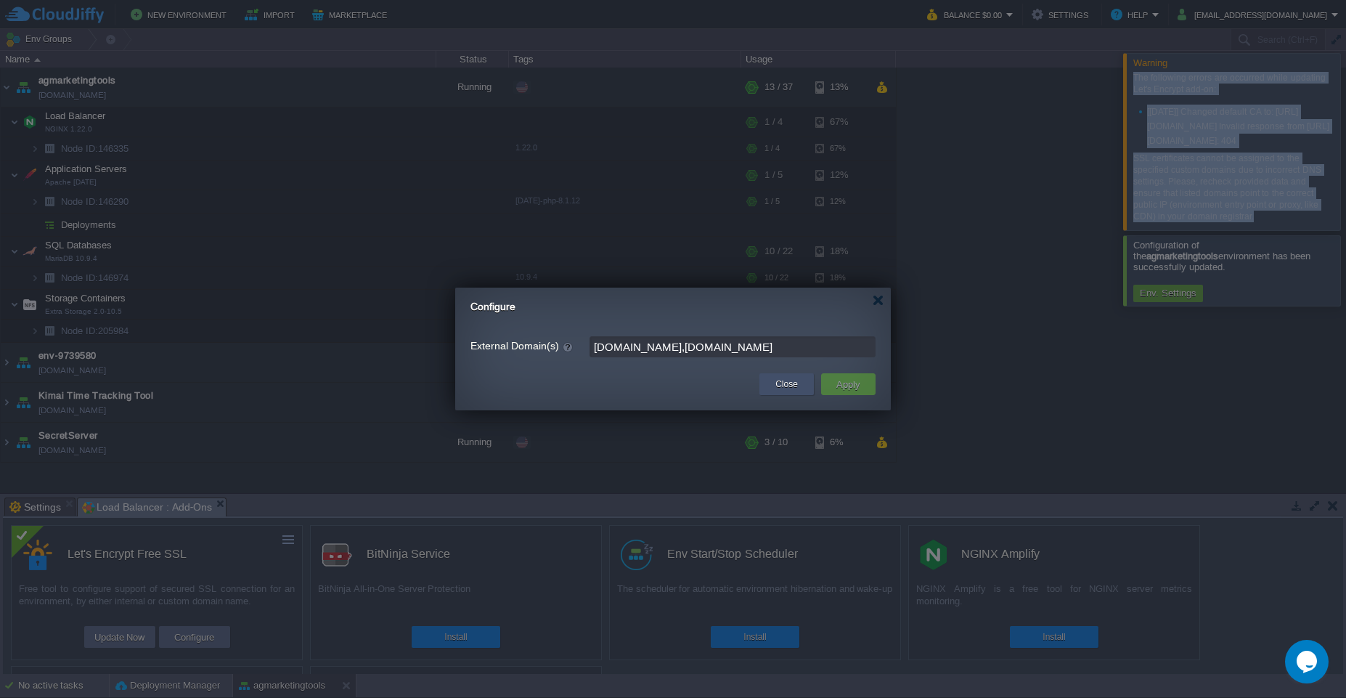
click at [784, 391] on button "Close" at bounding box center [787, 384] width 23 height 15
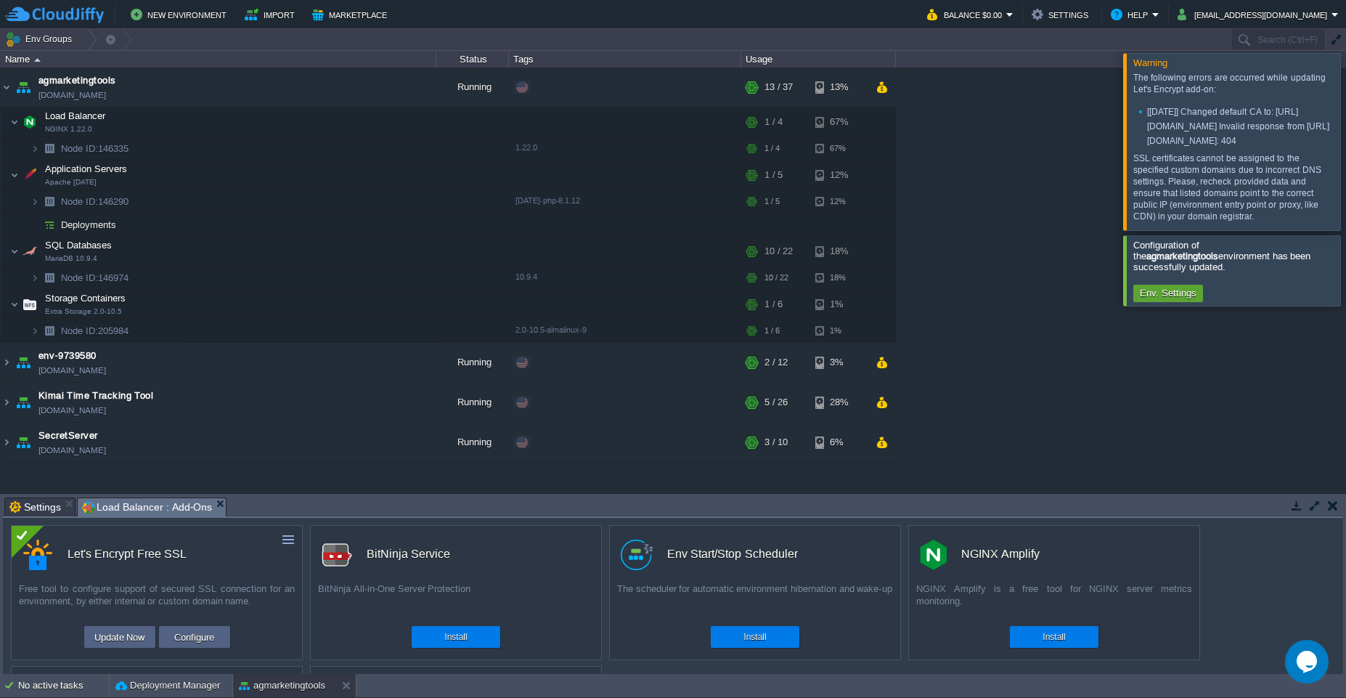
click at [1144, 459] on div "agmarketingtools [DOMAIN_NAME] Running + Add to Env Group RAM 28% CPU 2% 13 / 3…" at bounding box center [673, 281] width 1346 height 426
click at [1171, 300] on button "Env. Settings" at bounding box center [1168, 293] width 65 height 13
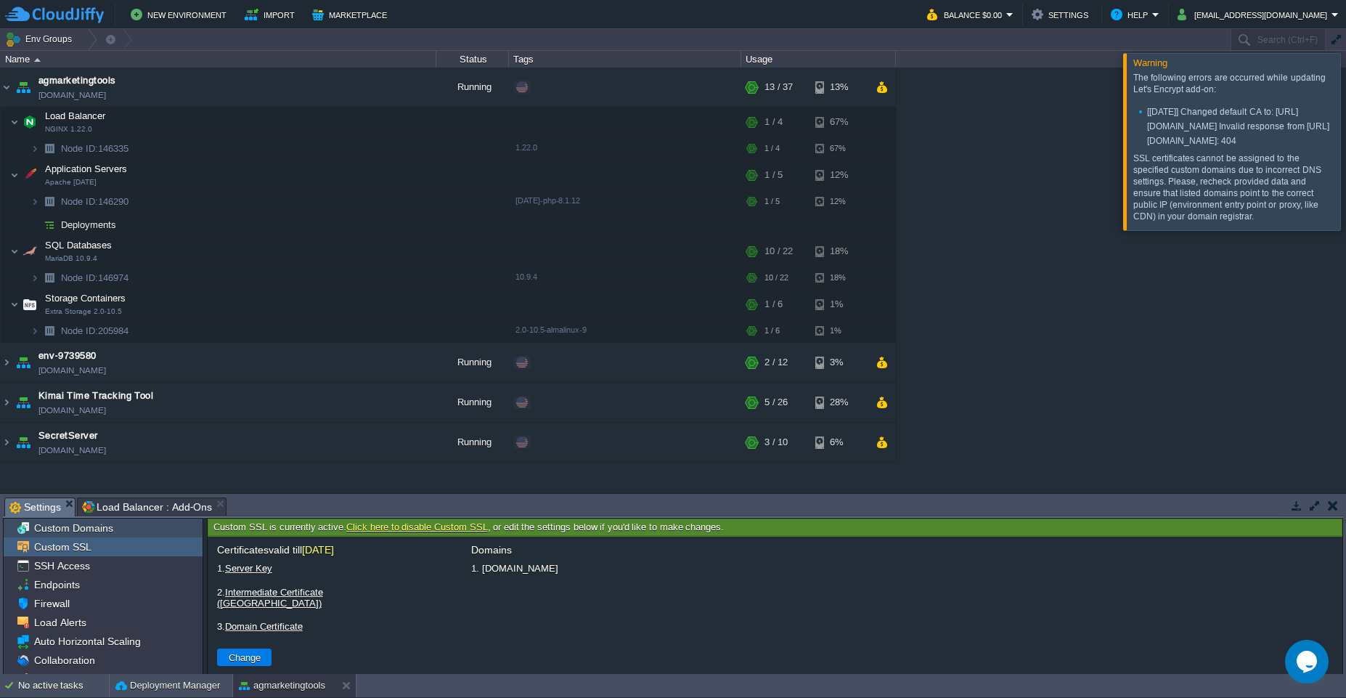
click at [81, 526] on span "Custom Domains" at bounding box center [73, 527] width 84 height 13
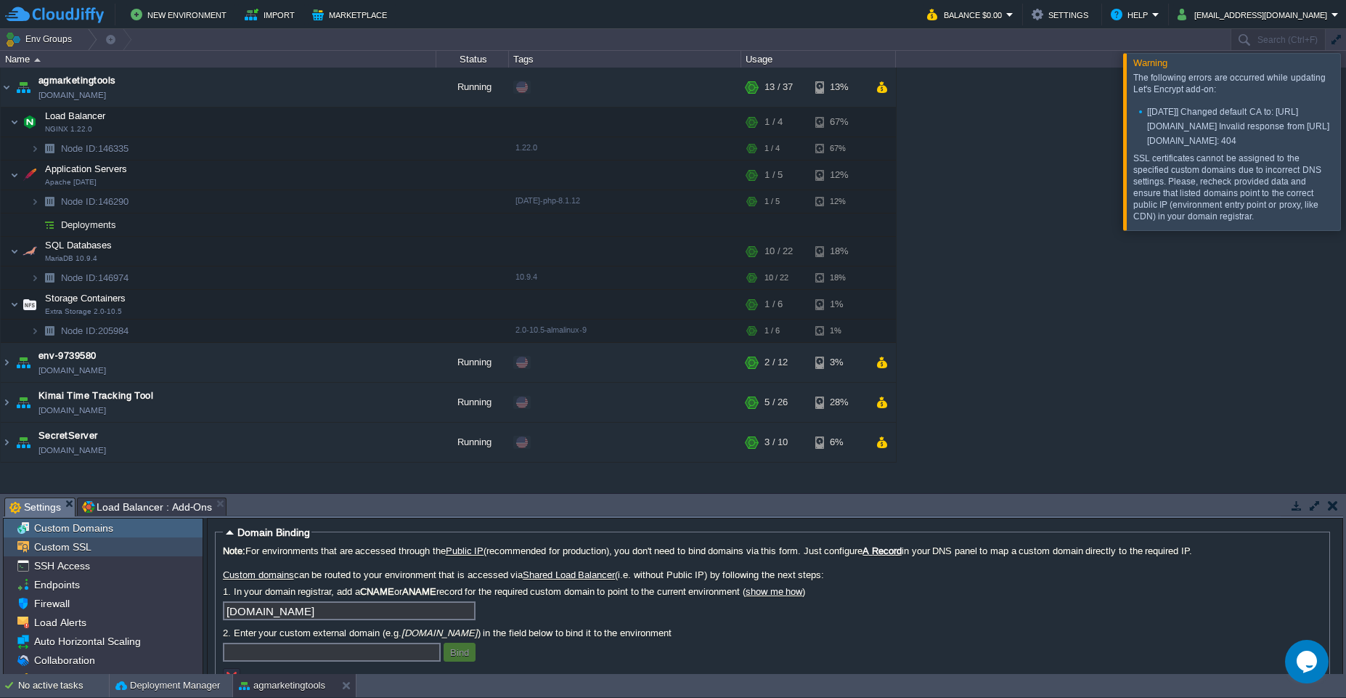
click at [62, 548] on span "Custom SSL" at bounding box center [62, 546] width 62 height 13
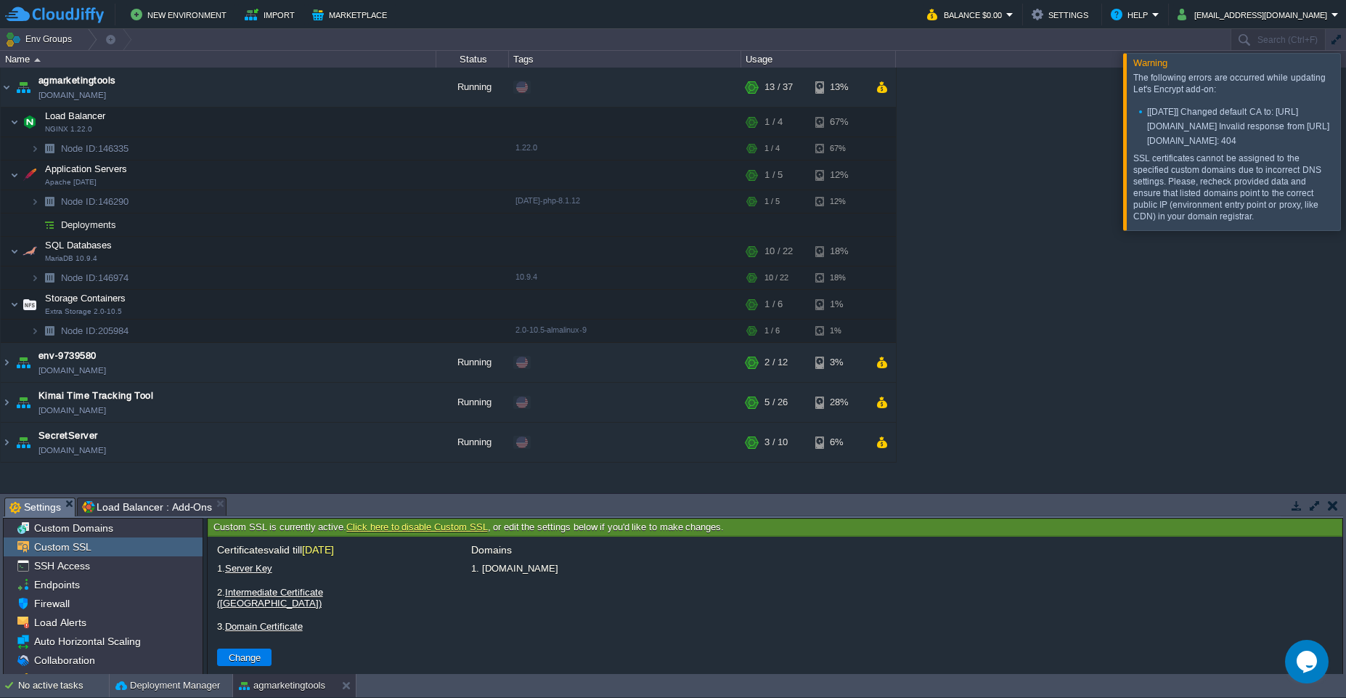
click at [417, 529] on link "Click here to disable Custom SSL" at bounding box center [416, 526] width 141 height 11
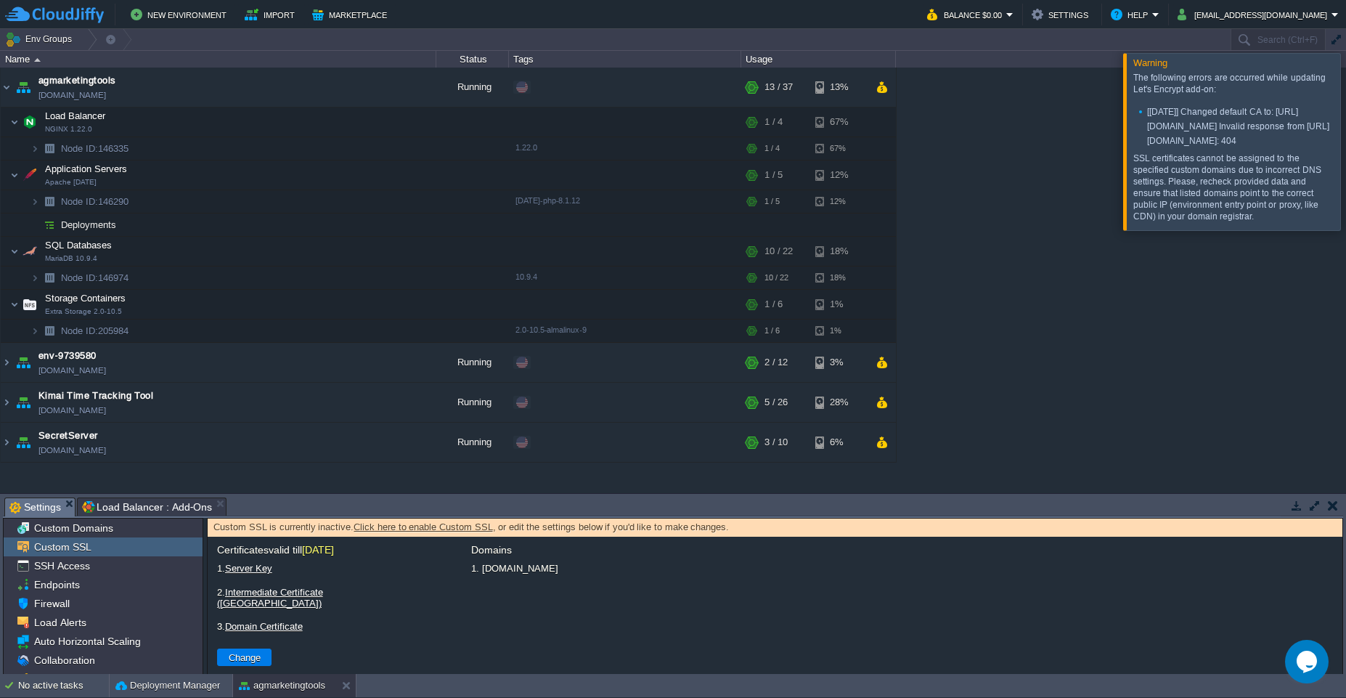
click at [410, 526] on link "Click here to enable Custom SSL" at bounding box center [423, 526] width 139 height 11
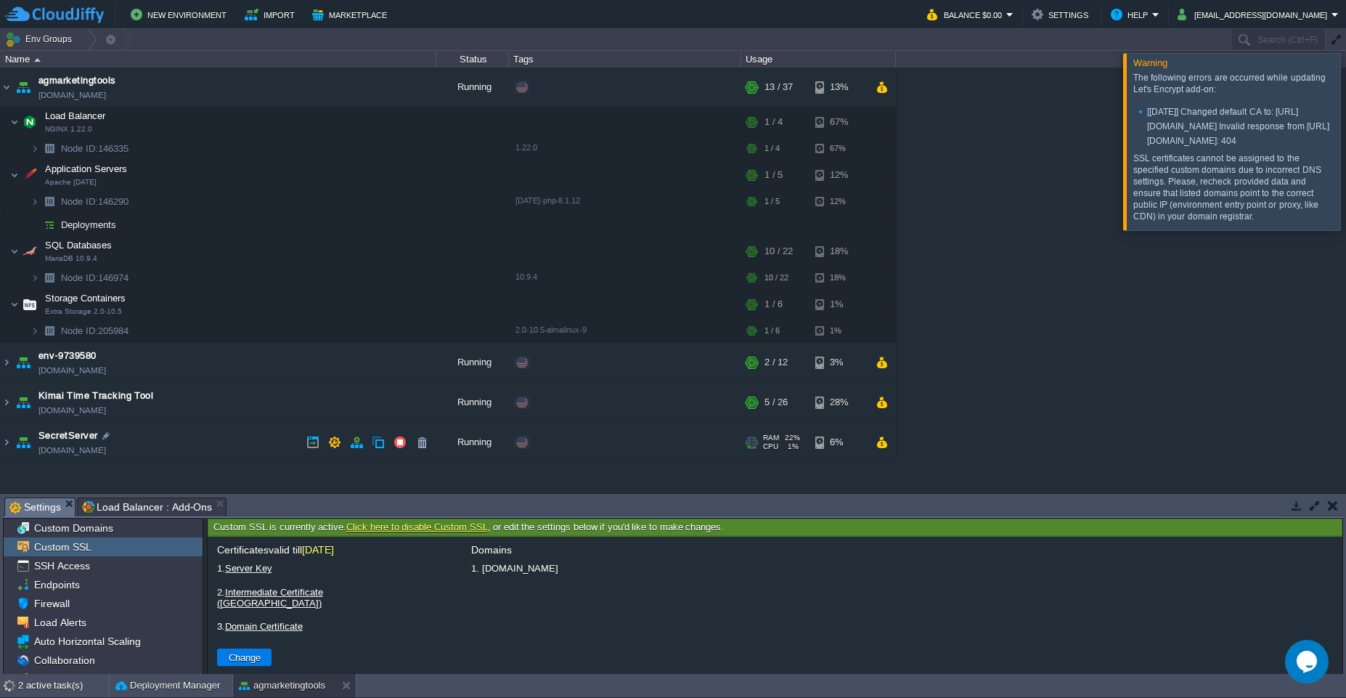
click at [408, 529] on link "Click here to disable Custom SSL" at bounding box center [416, 526] width 141 height 11
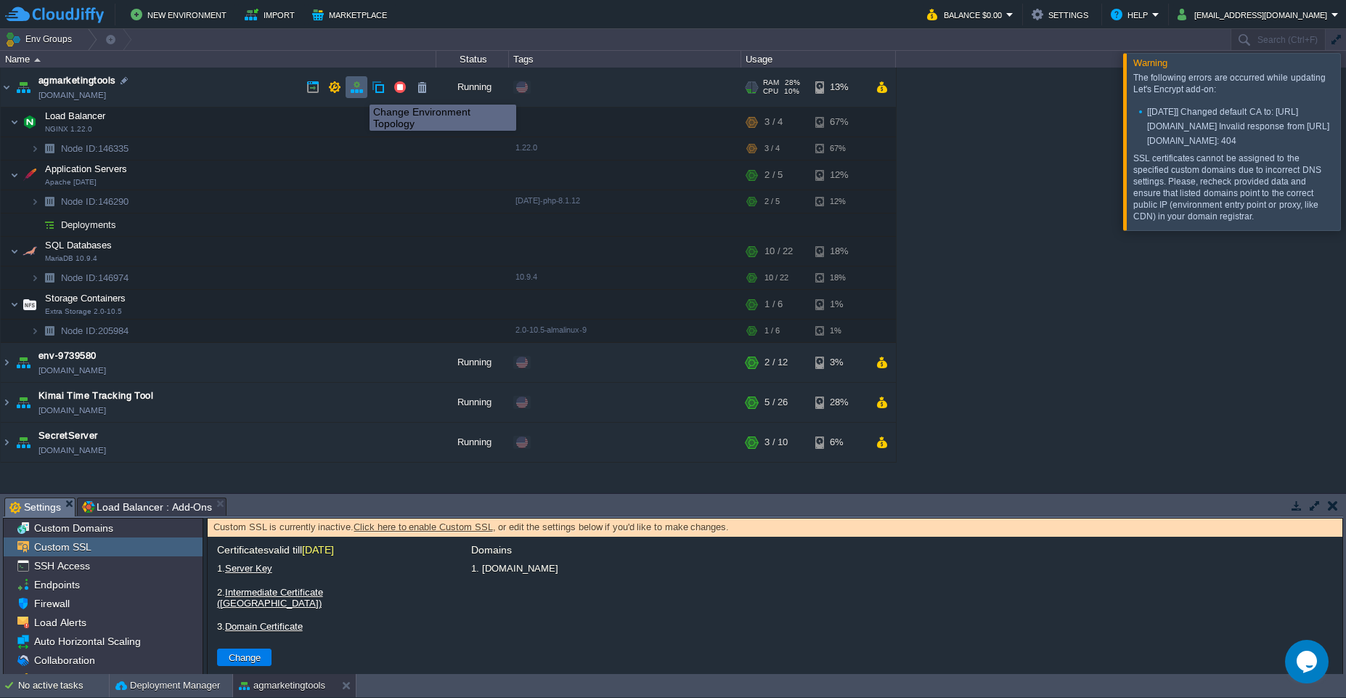
click at [358, 92] on button "button" at bounding box center [356, 87] width 13 height 13
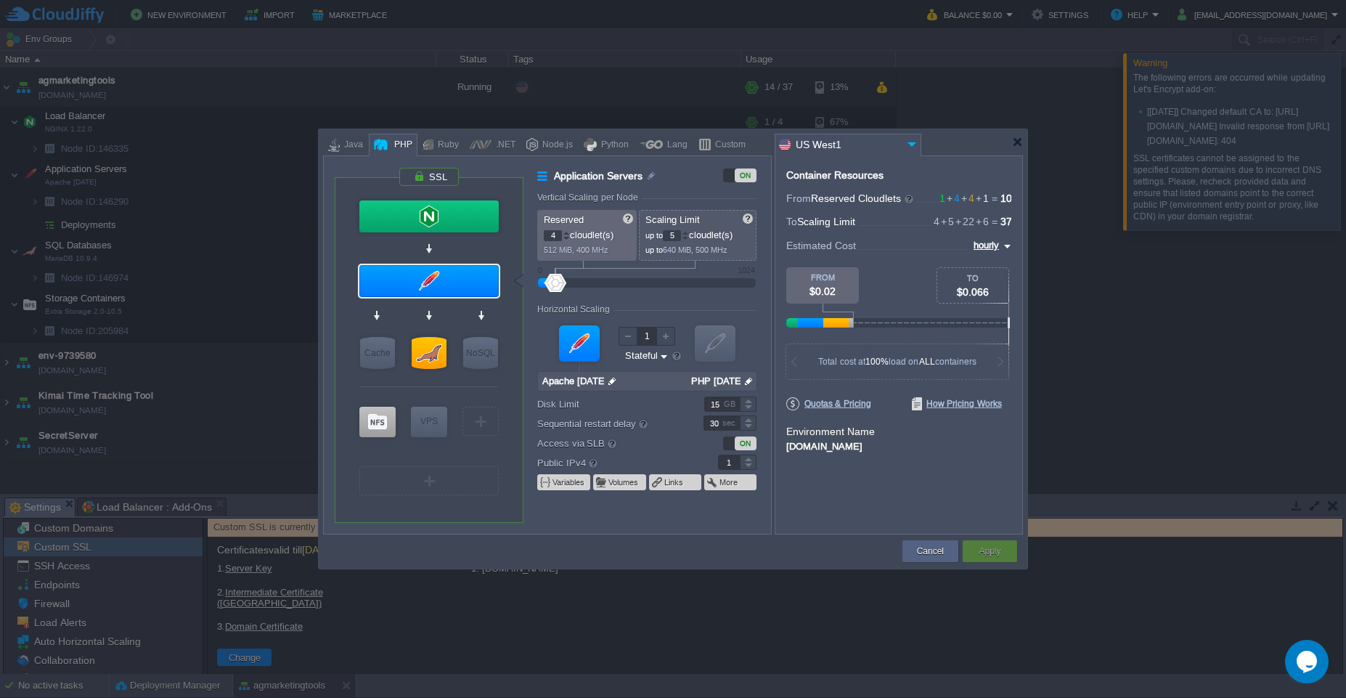
click at [729, 179] on div "ON" at bounding box center [739, 175] width 33 height 14
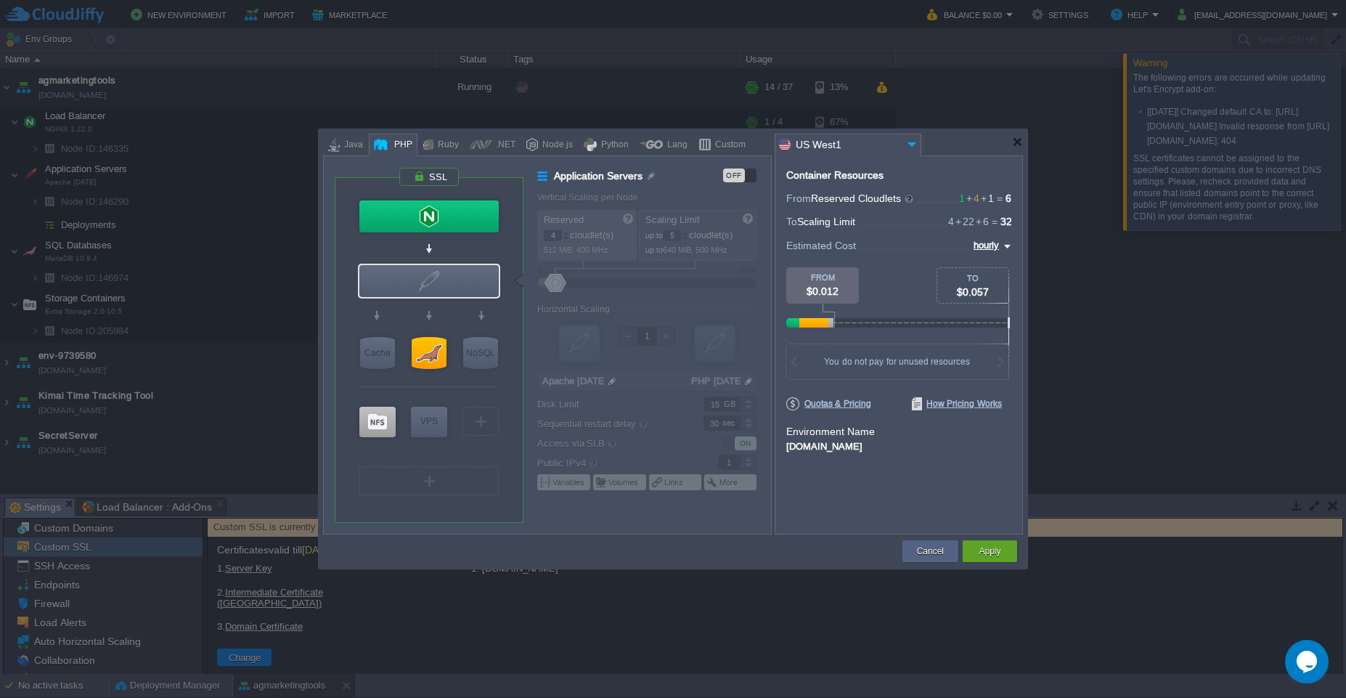
click at [749, 179] on div "OFF" at bounding box center [739, 175] width 33 height 14
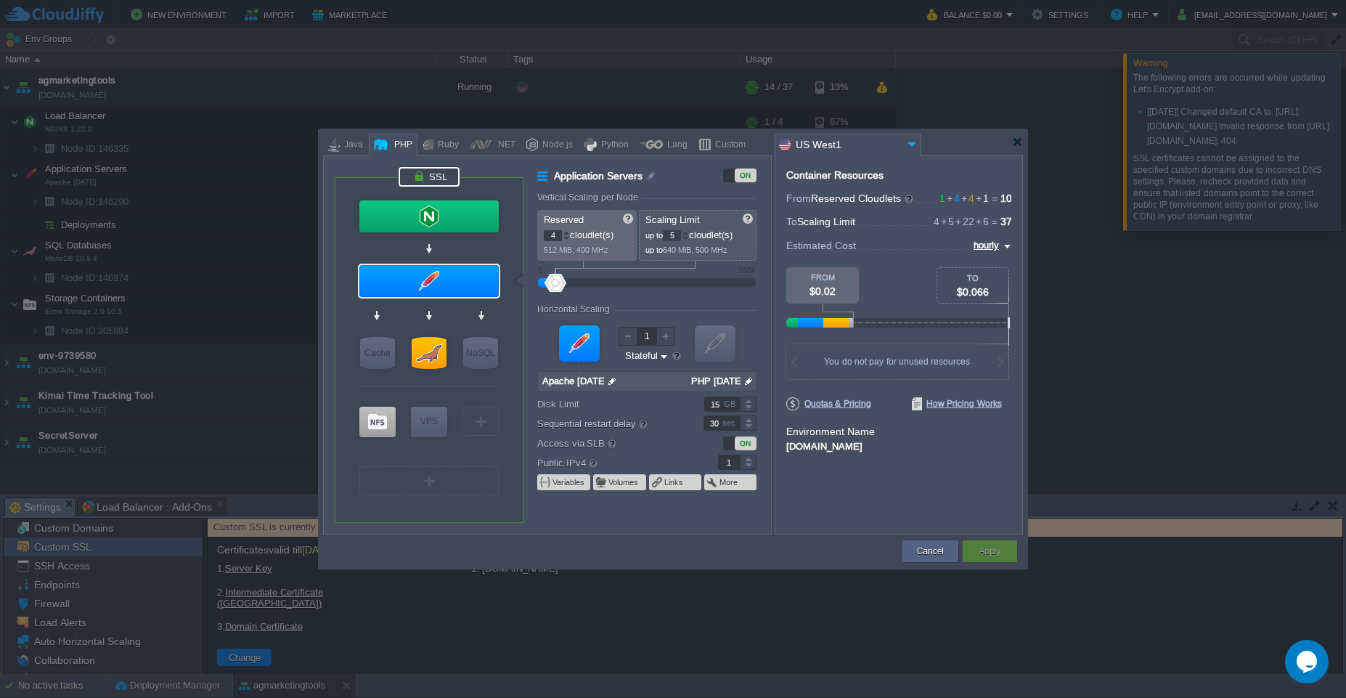
click at [415, 175] on div at bounding box center [429, 177] width 61 height 20
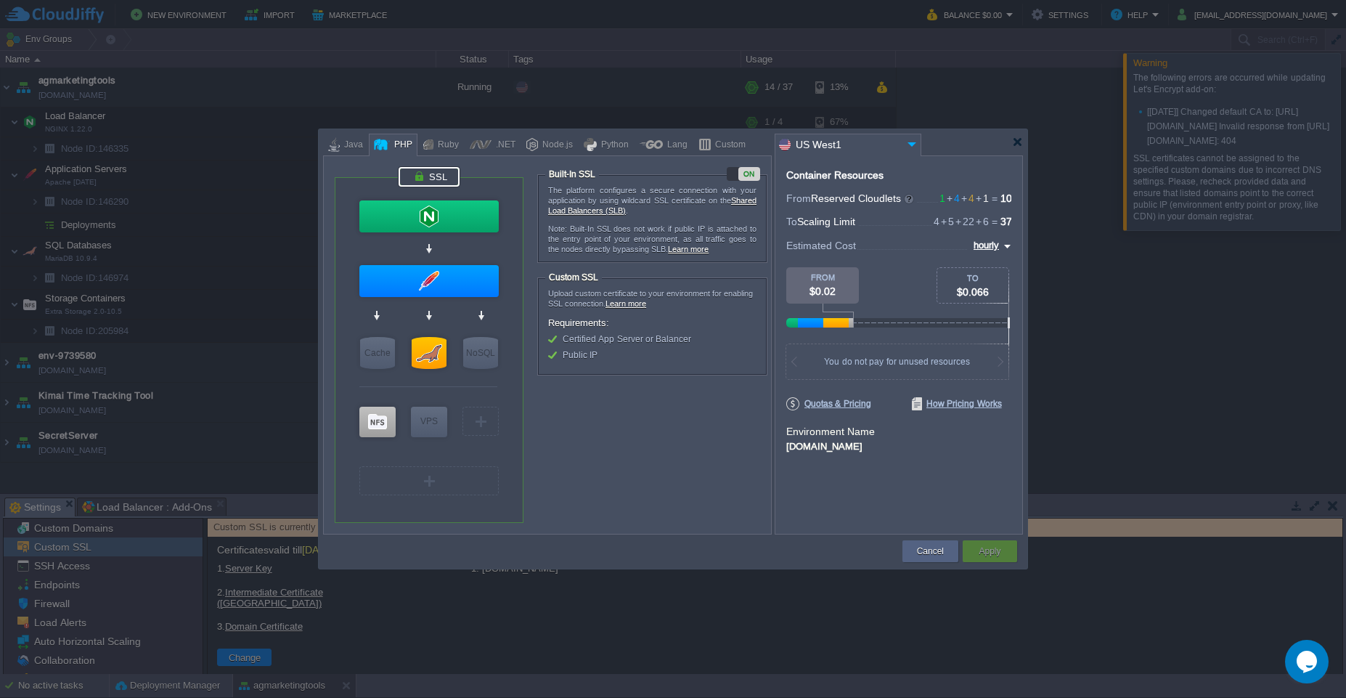
click at [733, 176] on div "ON" at bounding box center [743, 174] width 33 height 14
click at [754, 175] on div "OFF" at bounding box center [743, 174] width 33 height 14
click at [922, 557] on button "Cancel" at bounding box center [930, 551] width 27 height 15
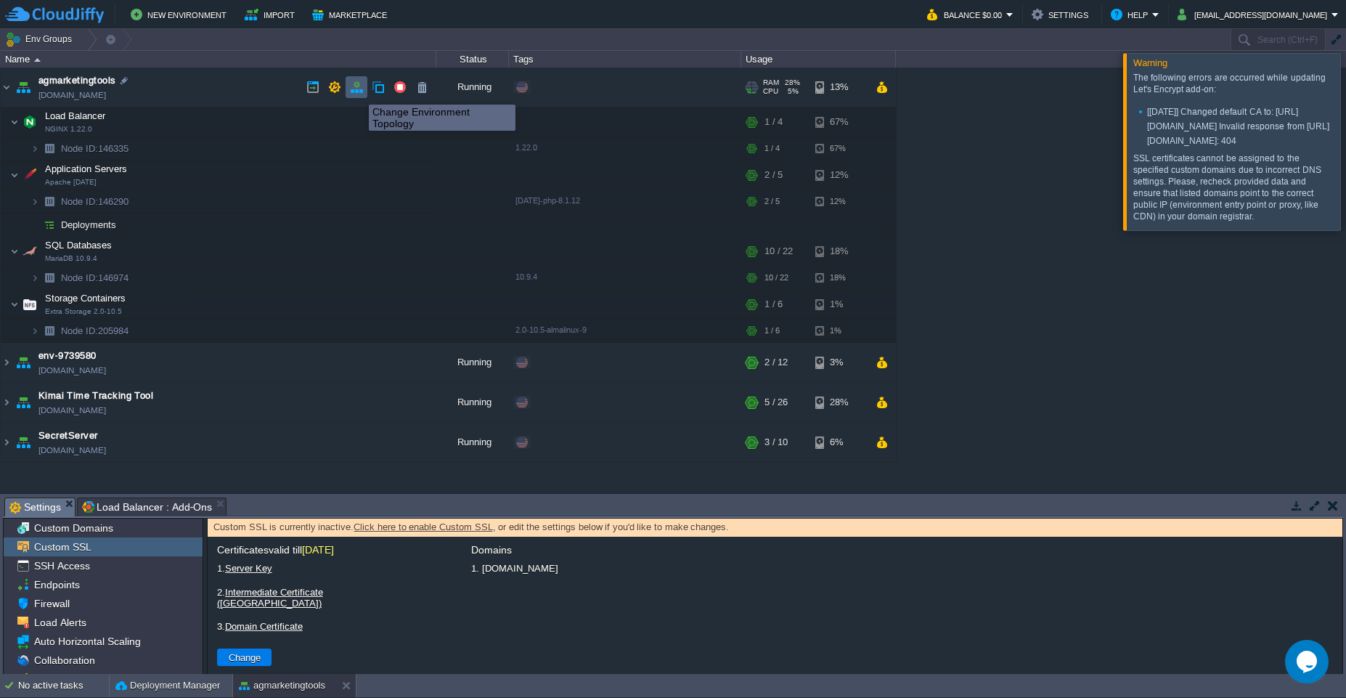
click at [356, 93] on button "button" at bounding box center [356, 87] width 13 height 13
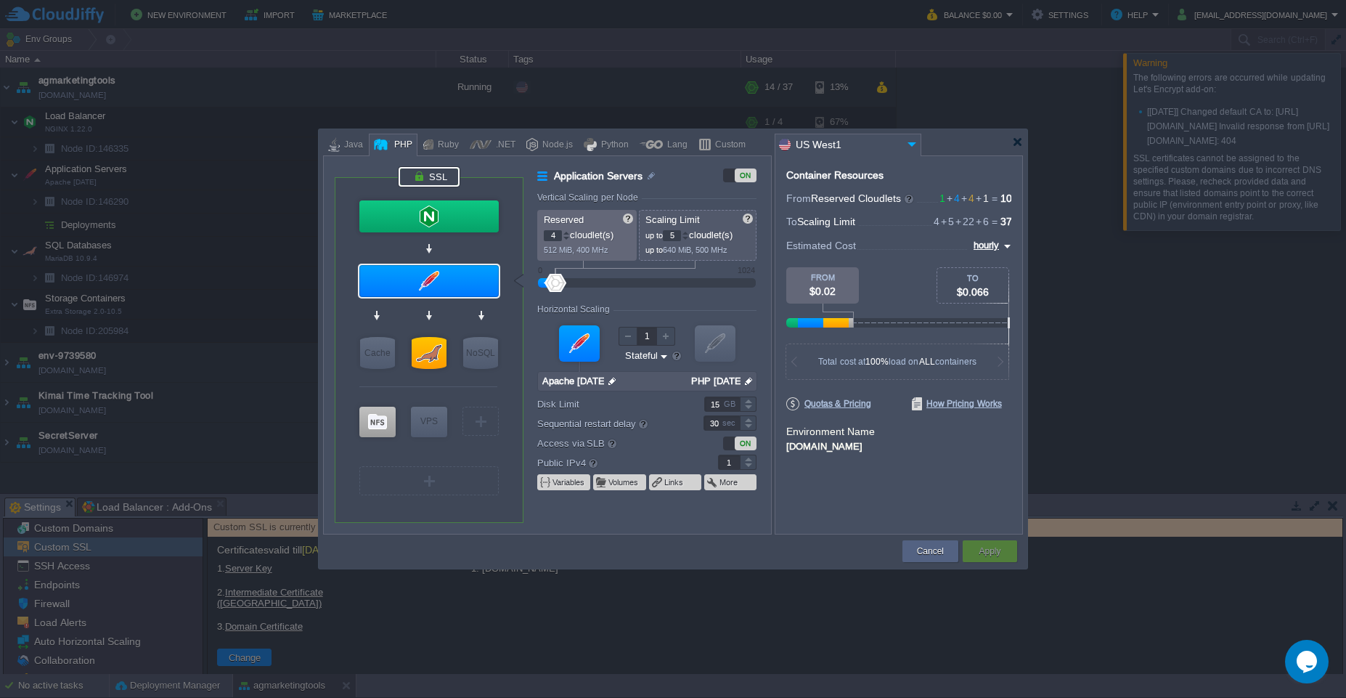
click at [434, 179] on div at bounding box center [429, 177] width 61 height 20
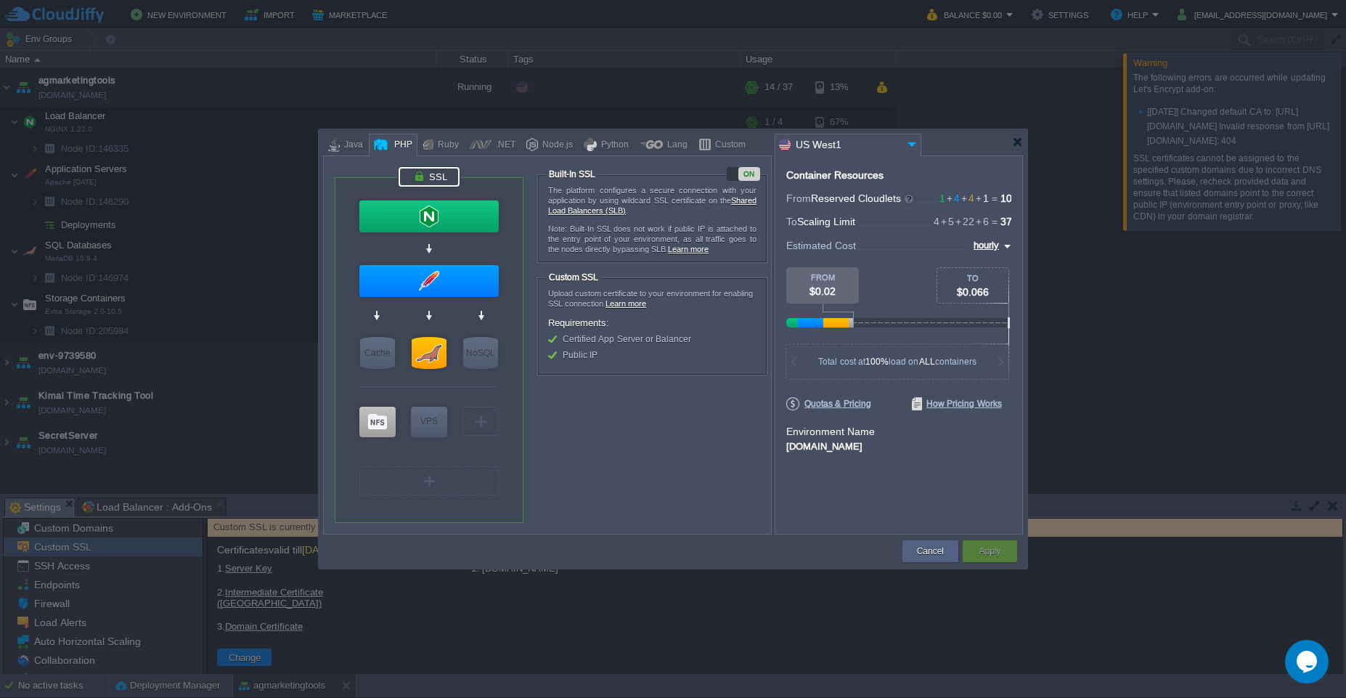
click at [731, 174] on div "ON" at bounding box center [743, 174] width 33 height 14
click at [749, 173] on div "OFF" at bounding box center [743, 174] width 33 height 14
click at [734, 176] on div "ON" at bounding box center [743, 174] width 33 height 14
click at [1000, 557] on button "Apply" at bounding box center [990, 551] width 22 height 15
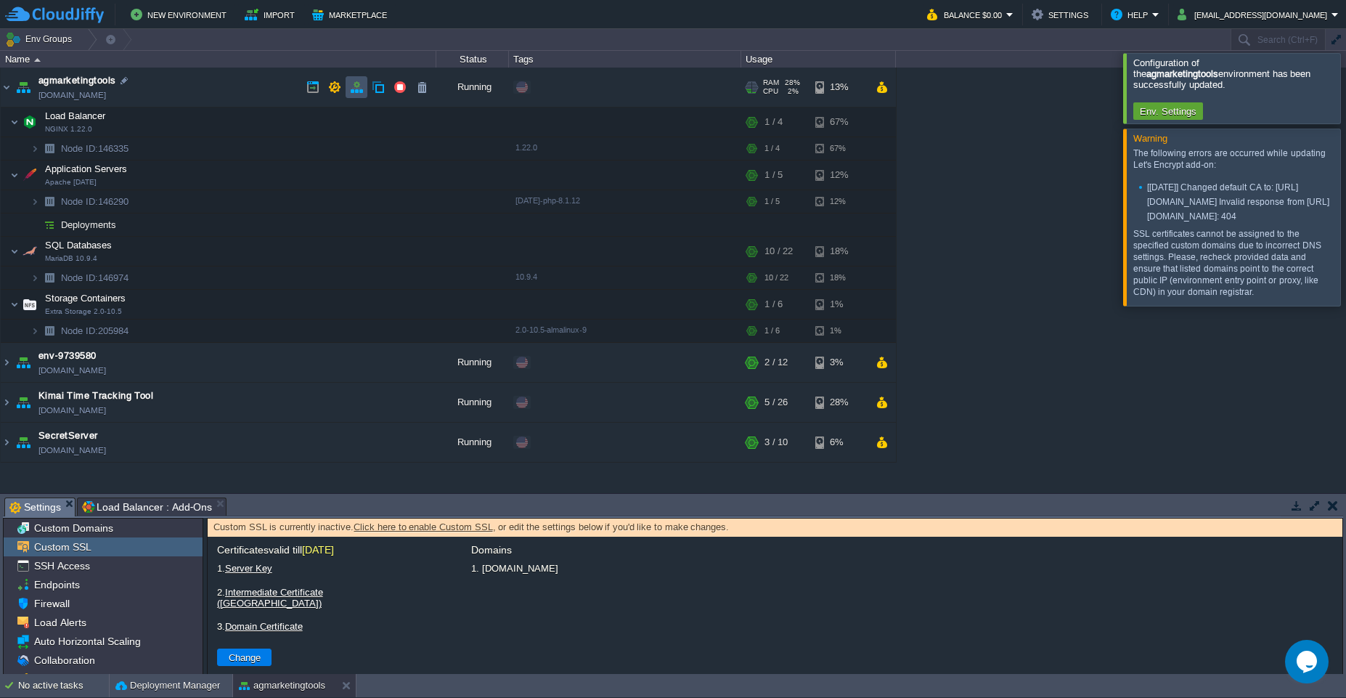
click at [354, 92] on button "button" at bounding box center [356, 87] width 13 height 13
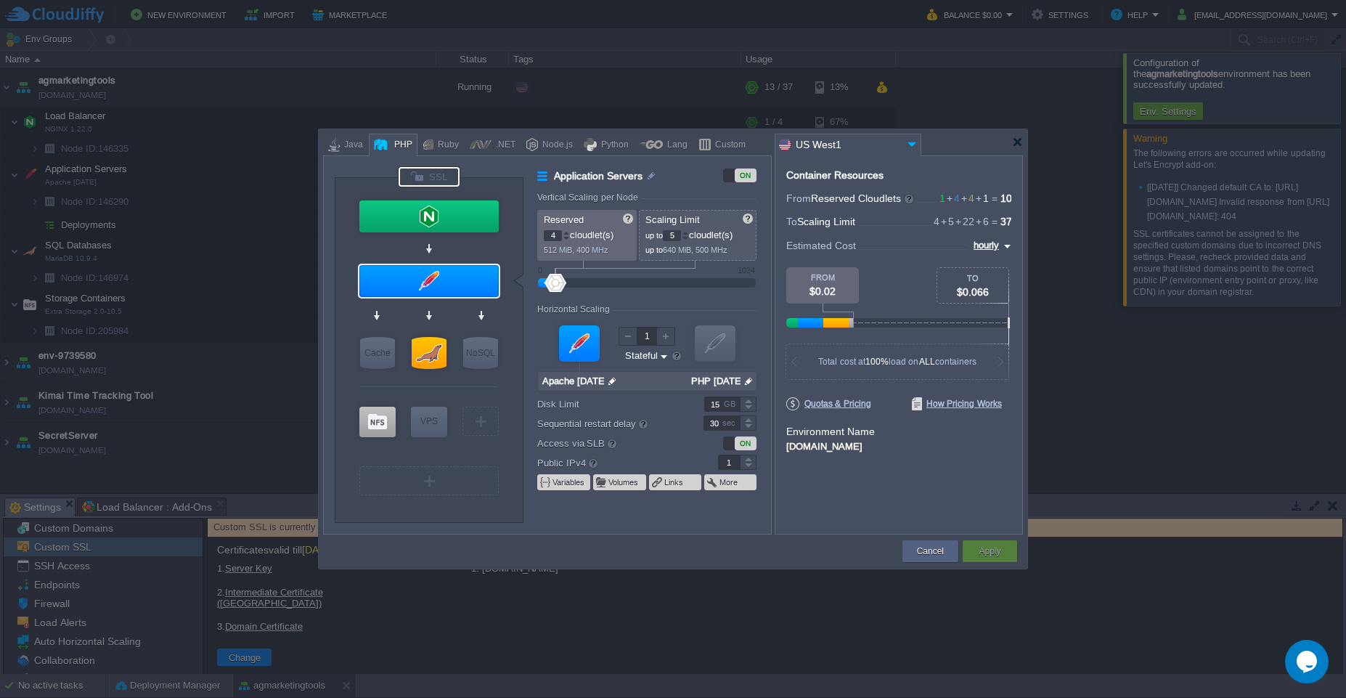
click at [435, 179] on div at bounding box center [429, 177] width 61 height 20
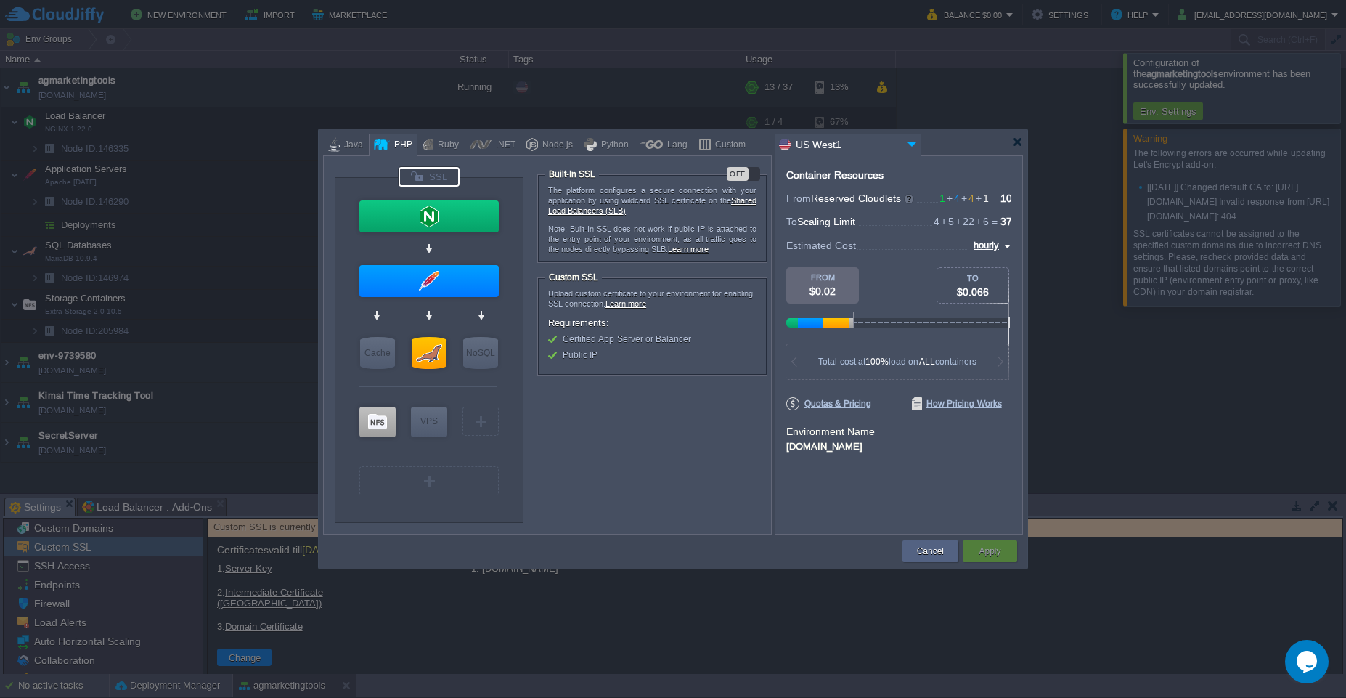
click at [753, 175] on div "OFF" at bounding box center [743, 174] width 33 height 14
click at [995, 556] on button "Apply" at bounding box center [990, 551] width 22 height 15
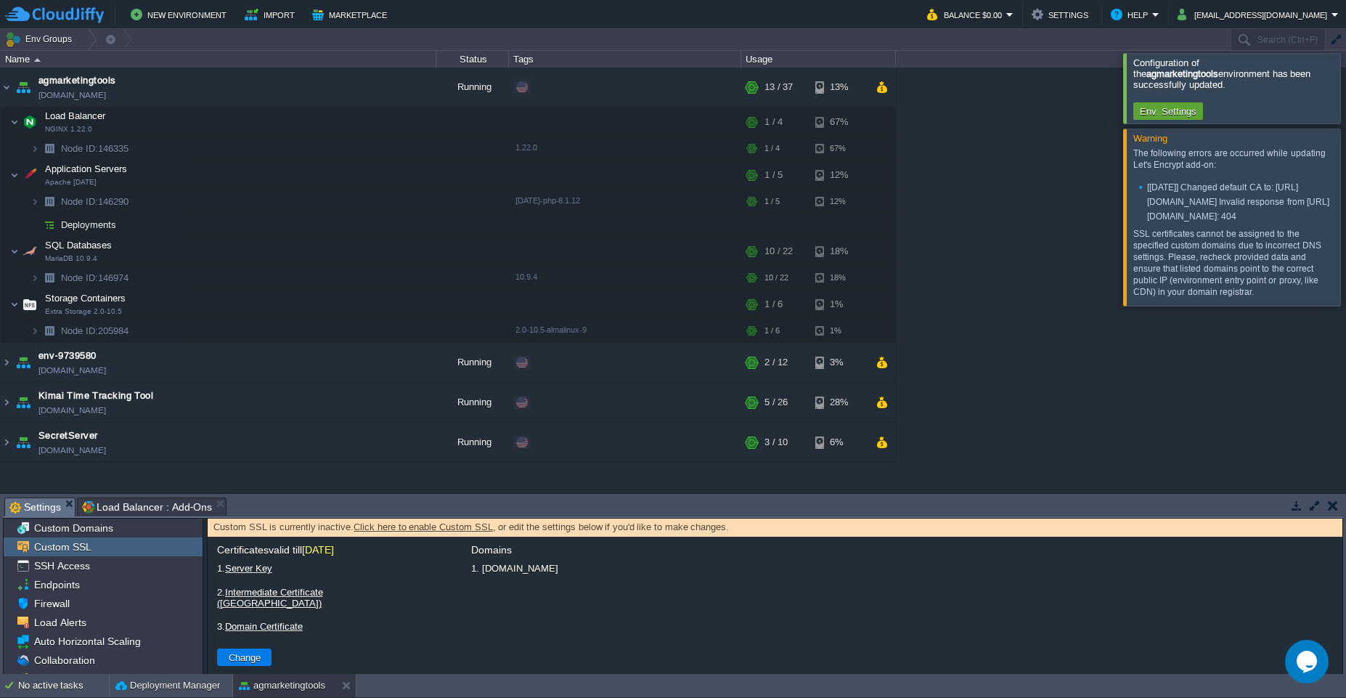
click at [407, 528] on link "Click here to enable Custom SSL" at bounding box center [423, 526] width 139 height 11
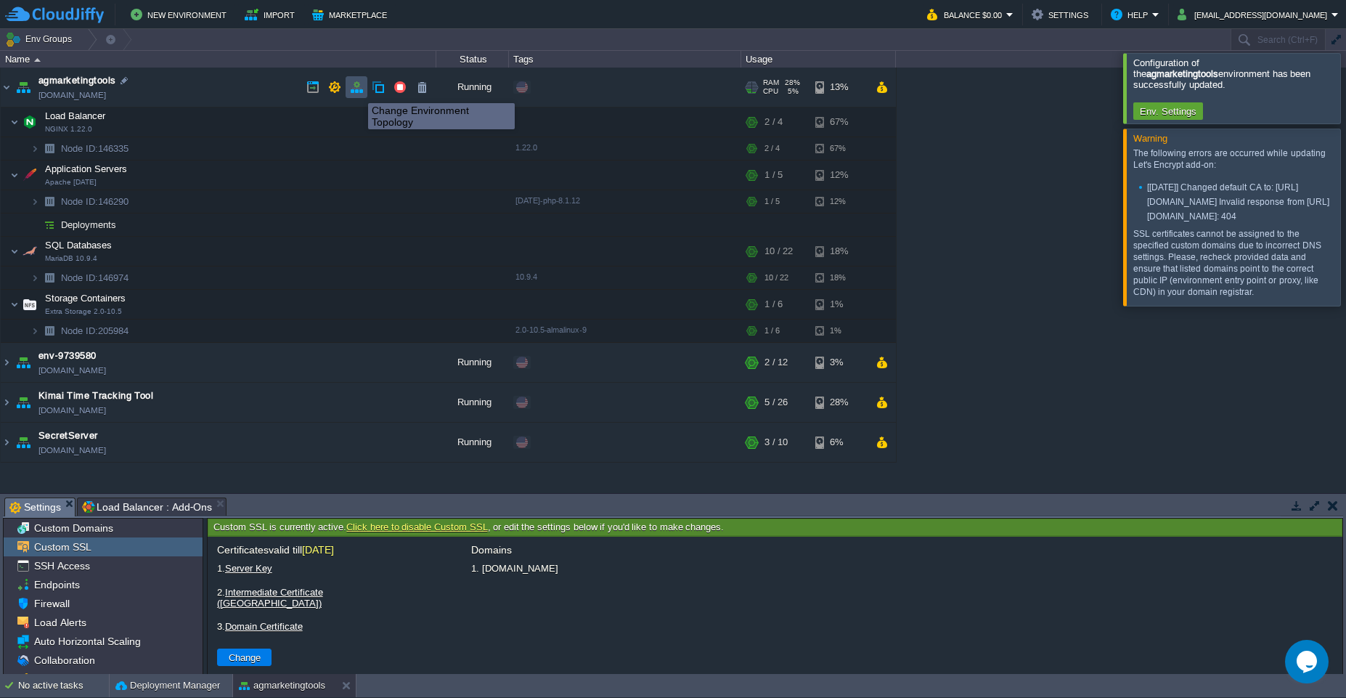
click at [357, 90] on button "button" at bounding box center [356, 87] width 13 height 13
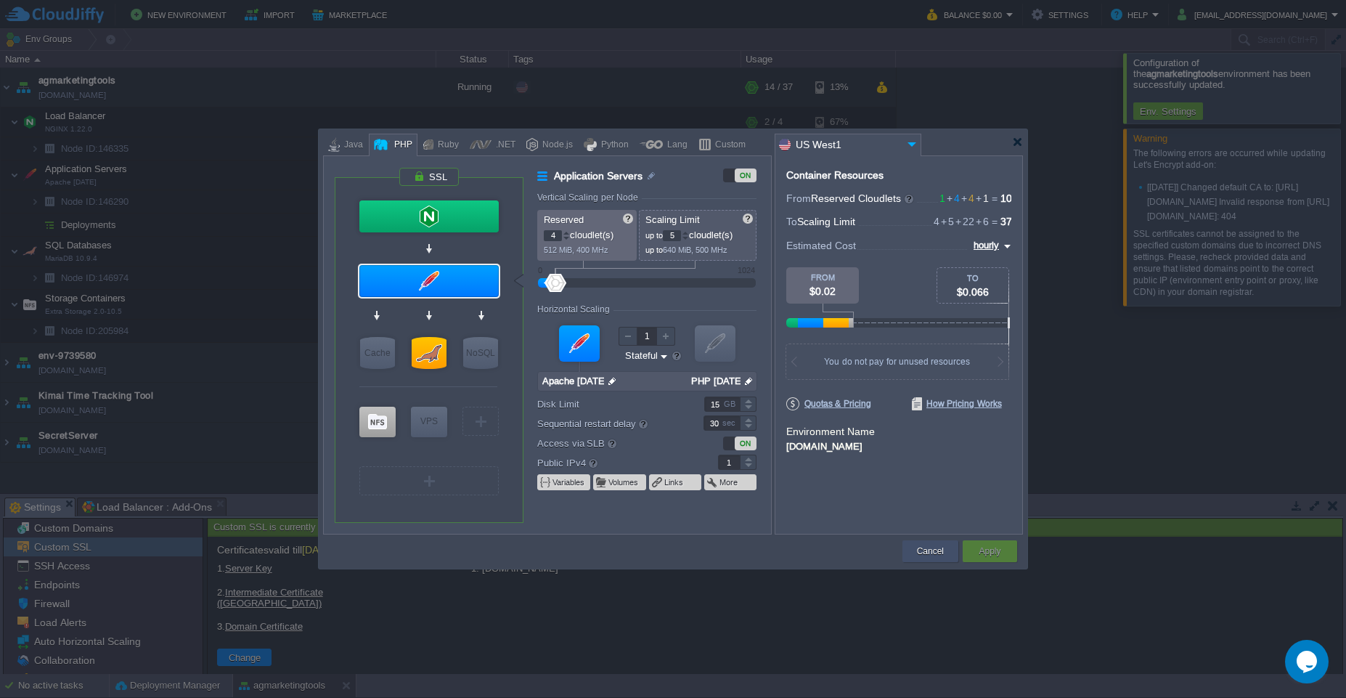
click at [931, 558] on button "Cancel" at bounding box center [930, 551] width 27 height 15
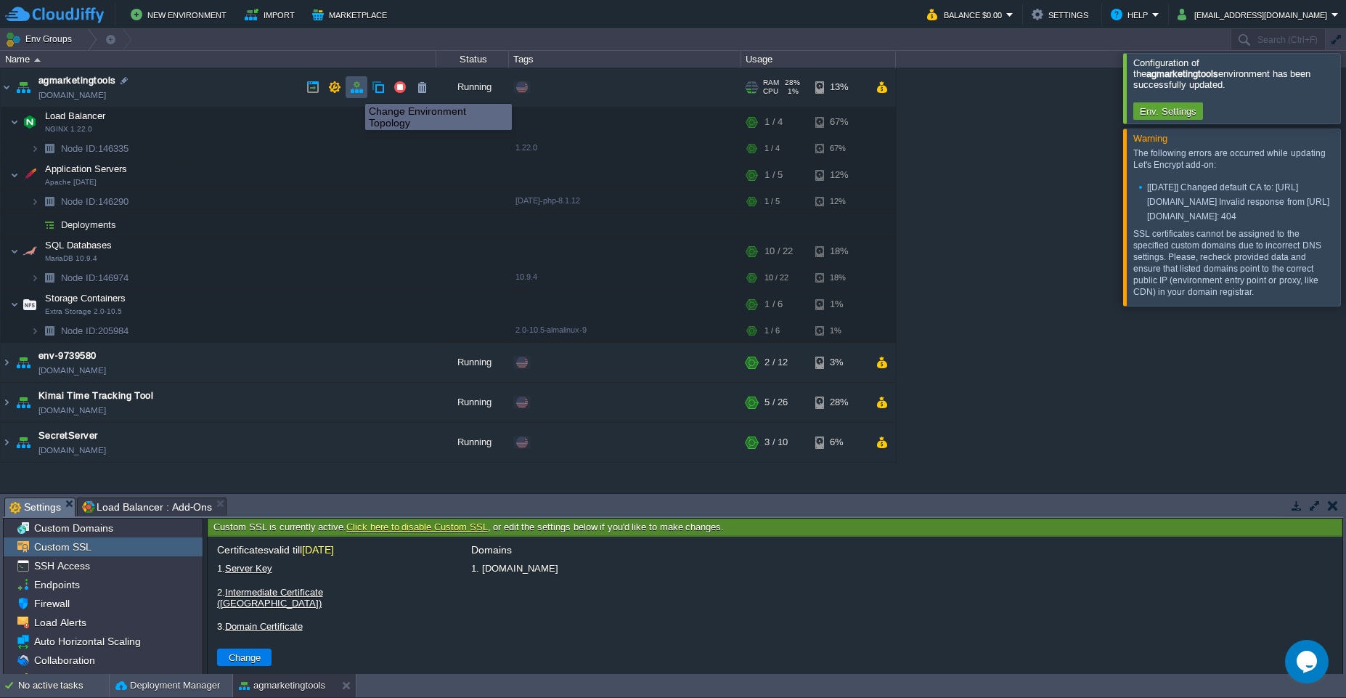
click at [354, 91] on button "button" at bounding box center [356, 87] width 13 height 13
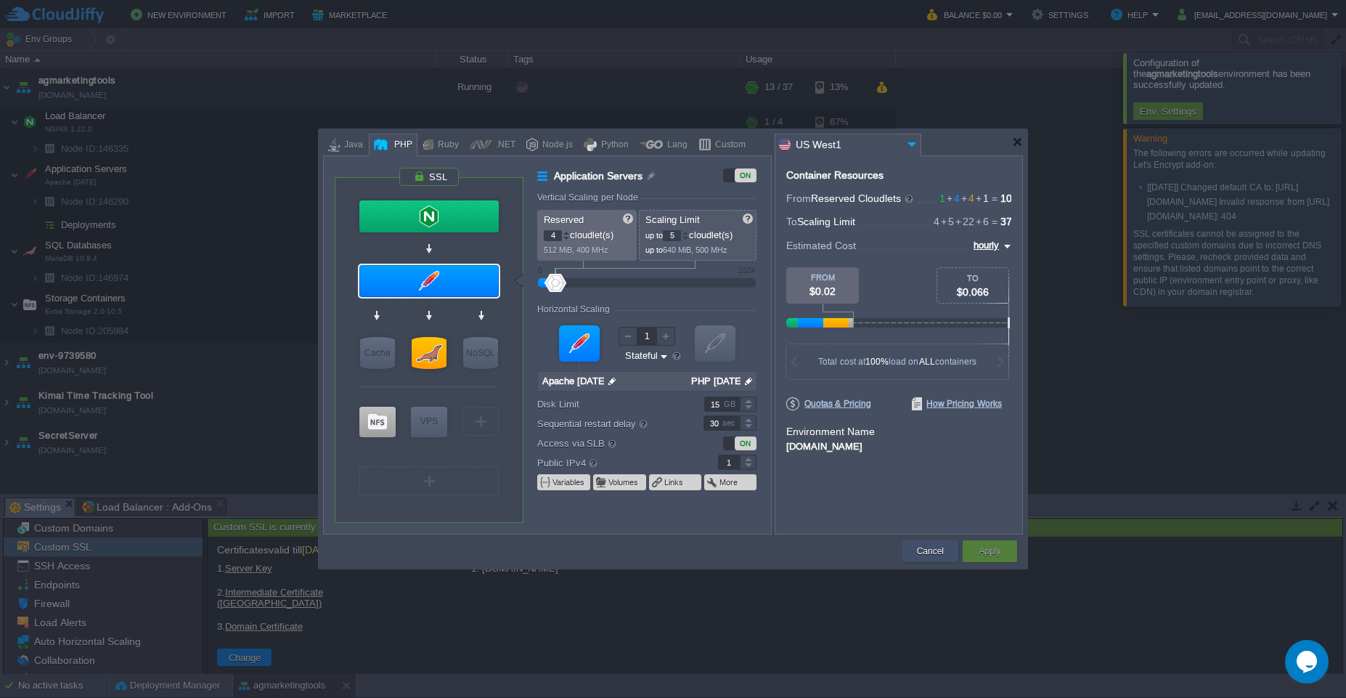
click at [930, 555] on button "Cancel" at bounding box center [930, 551] width 27 height 15
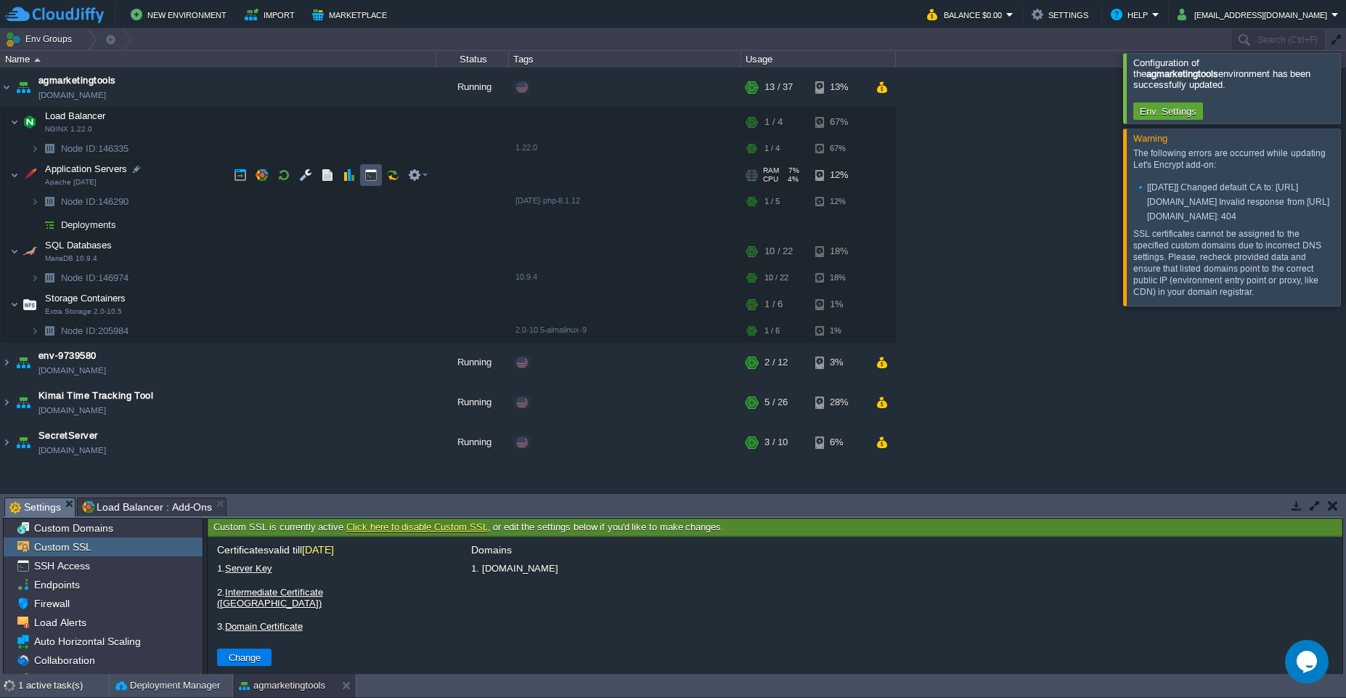
click at [369, 179] on button "button" at bounding box center [371, 174] width 13 height 13
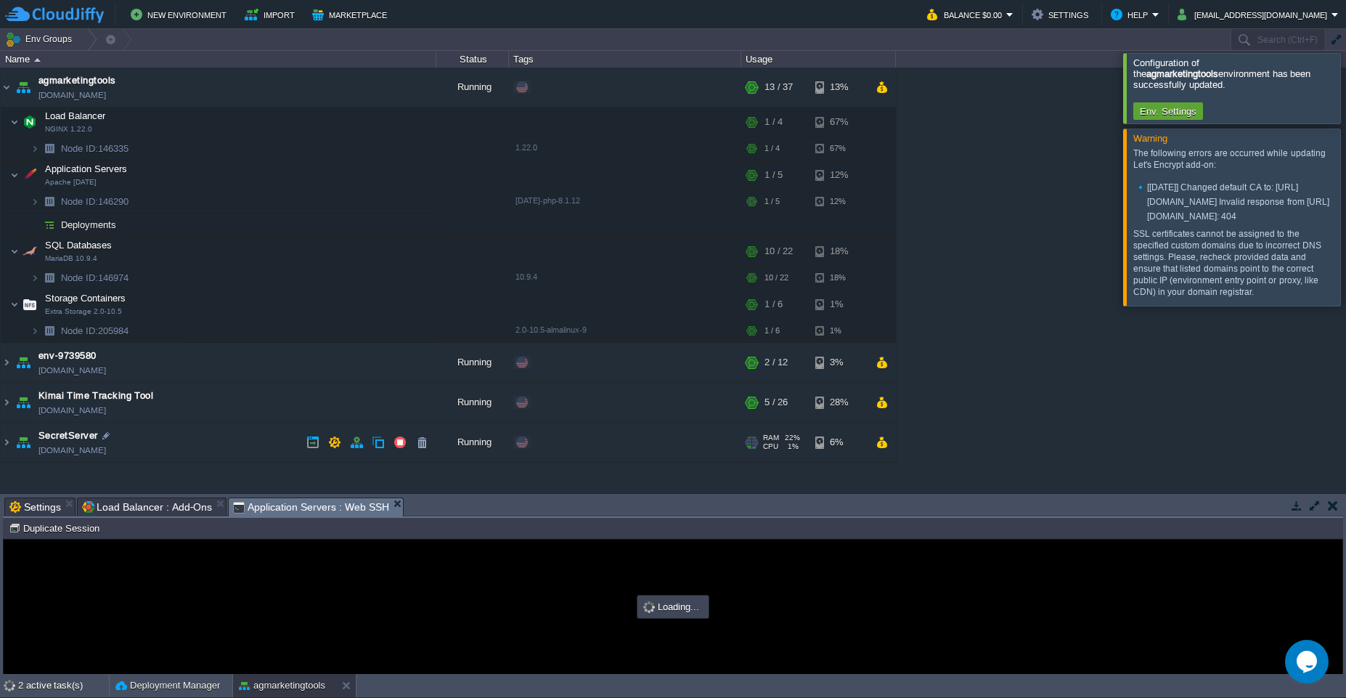
type input "#000000"
